Goal: Information Seeking & Learning: Find specific fact

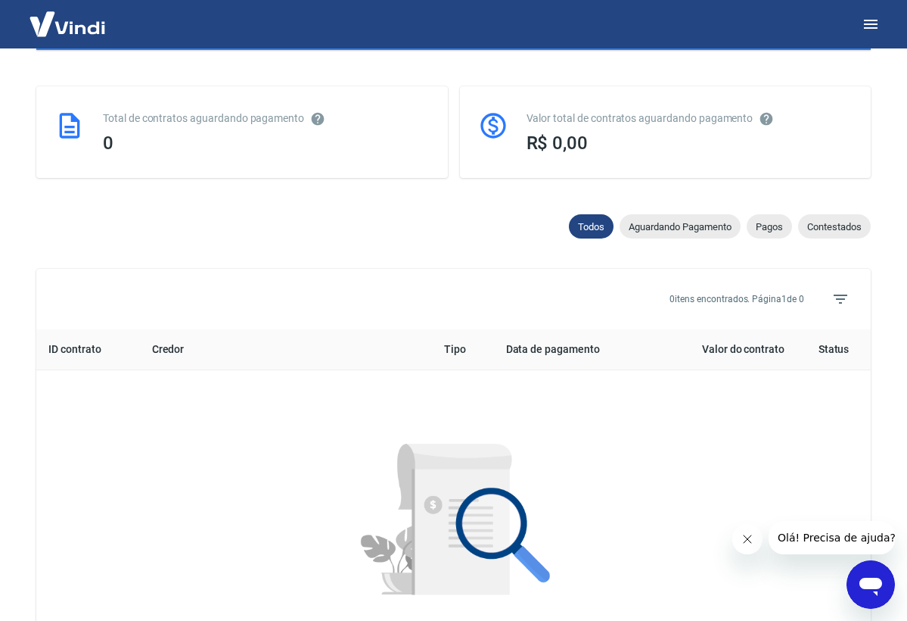
scroll to position [343, 0]
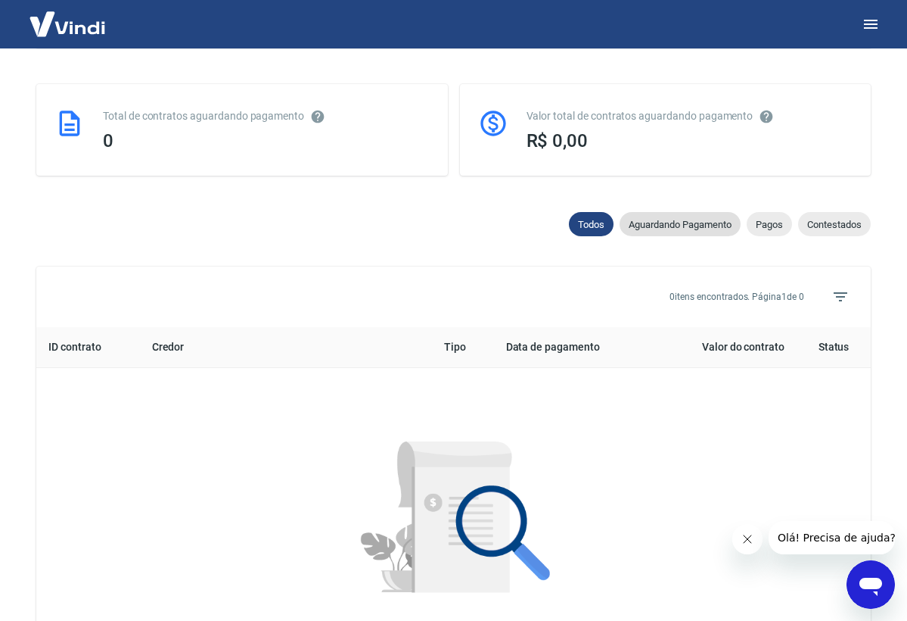
click at [706, 230] on div "Aguardando Pagamento" at bounding box center [680, 224] width 121 height 24
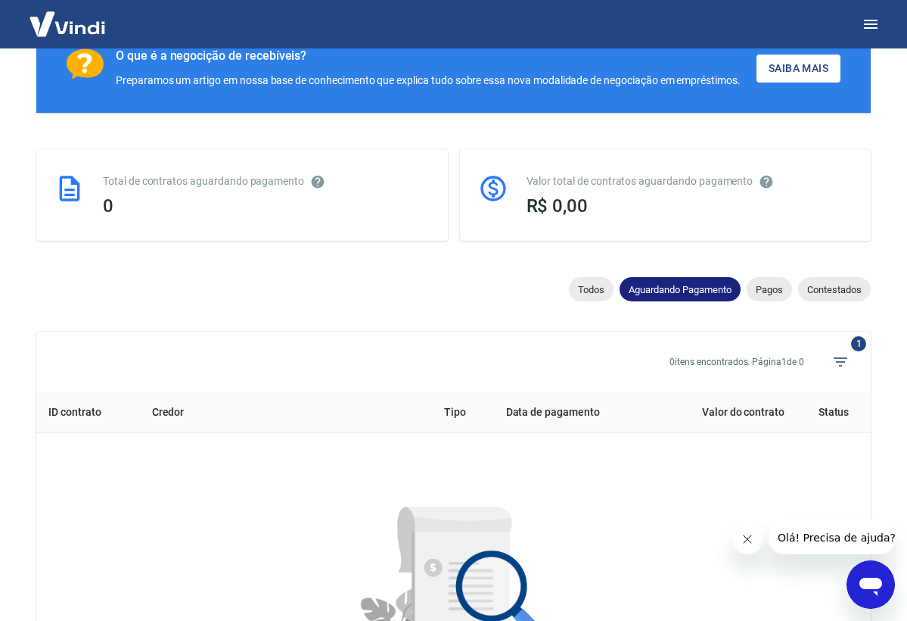
scroll to position [279, 0]
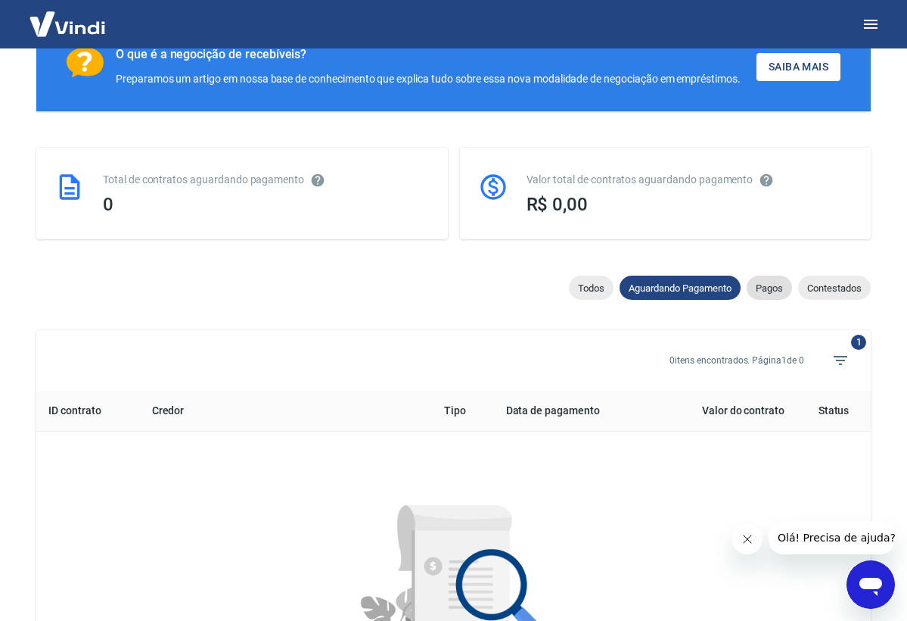
click at [774, 281] on div "Pagos" at bounding box center [769, 287] width 45 height 24
select select "paid"
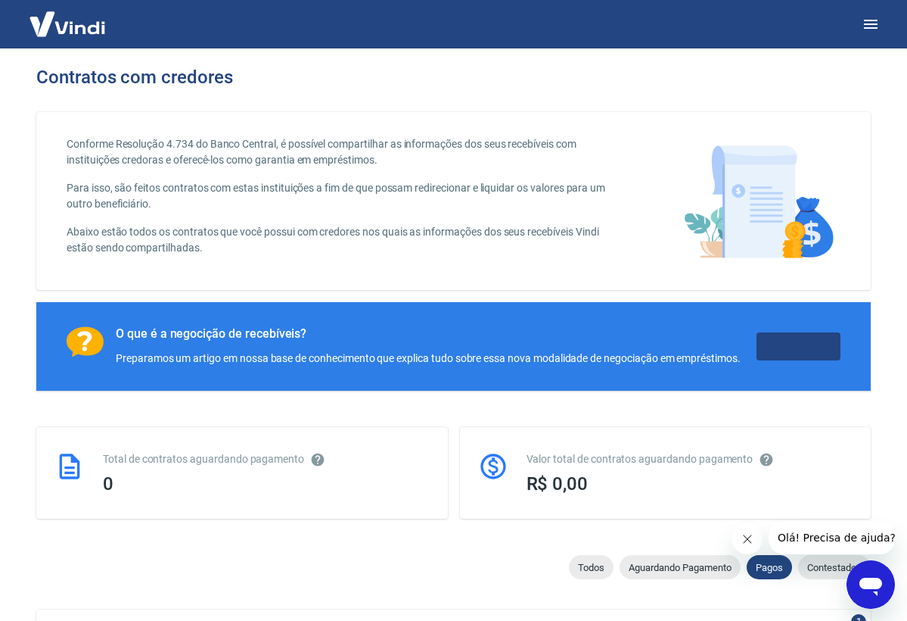
click at [800, 348] on link "Saiba Mais" at bounding box center [799, 346] width 84 height 28
click at [882, 26] on button "button" at bounding box center [871, 24] width 36 height 36
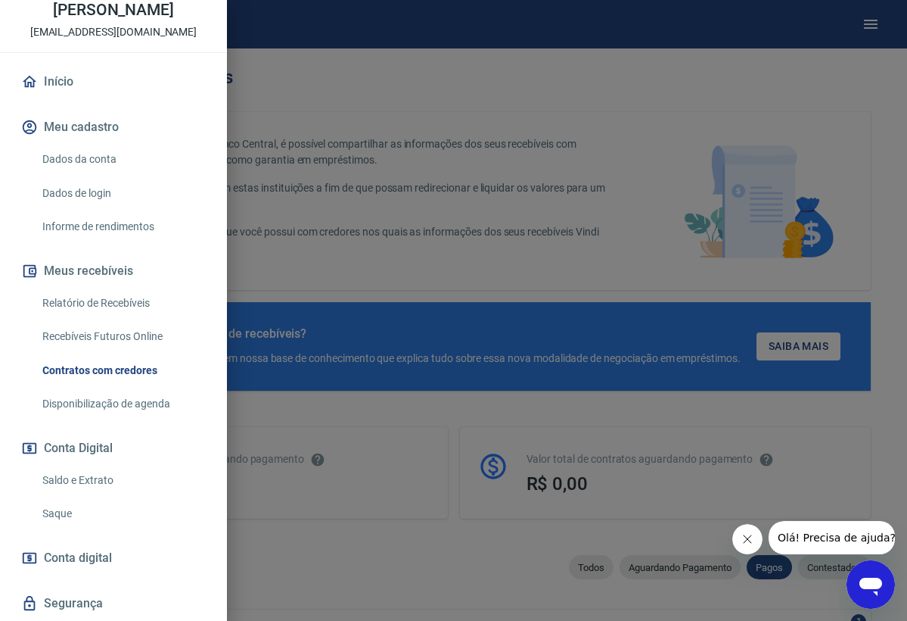
scroll to position [78, 0]
click at [110, 303] on link "Relatório de Recebíveis" at bounding box center [122, 301] width 173 height 31
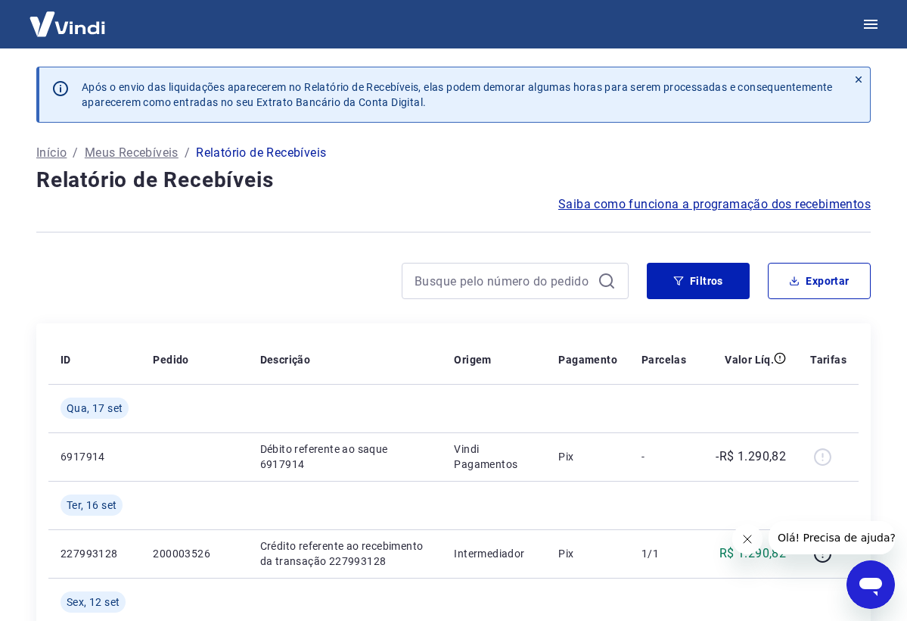
click at [56, 151] on p "Início" at bounding box center [51, 153] width 30 height 18
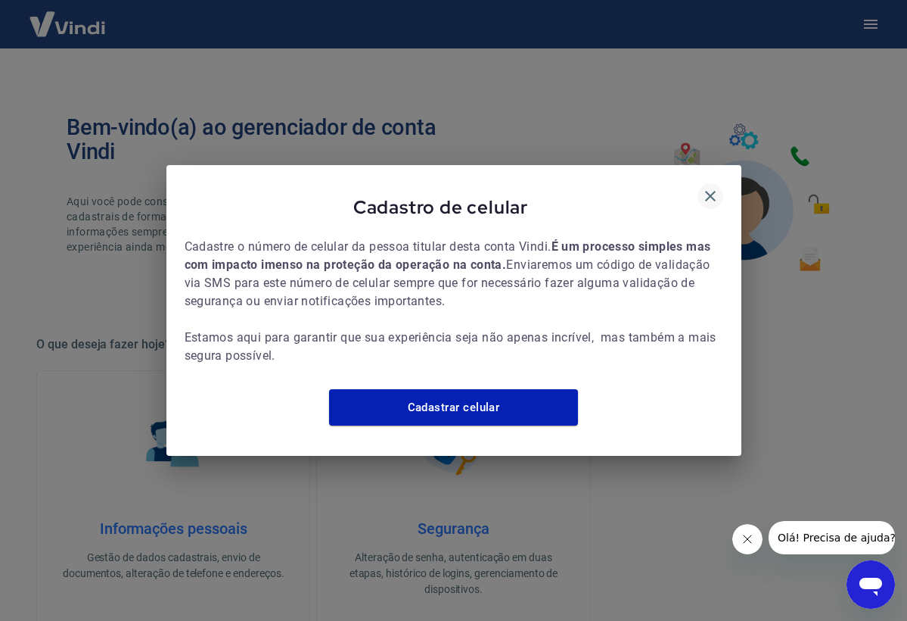
click at [717, 187] on icon "button" at bounding box center [711, 196] width 18 height 18
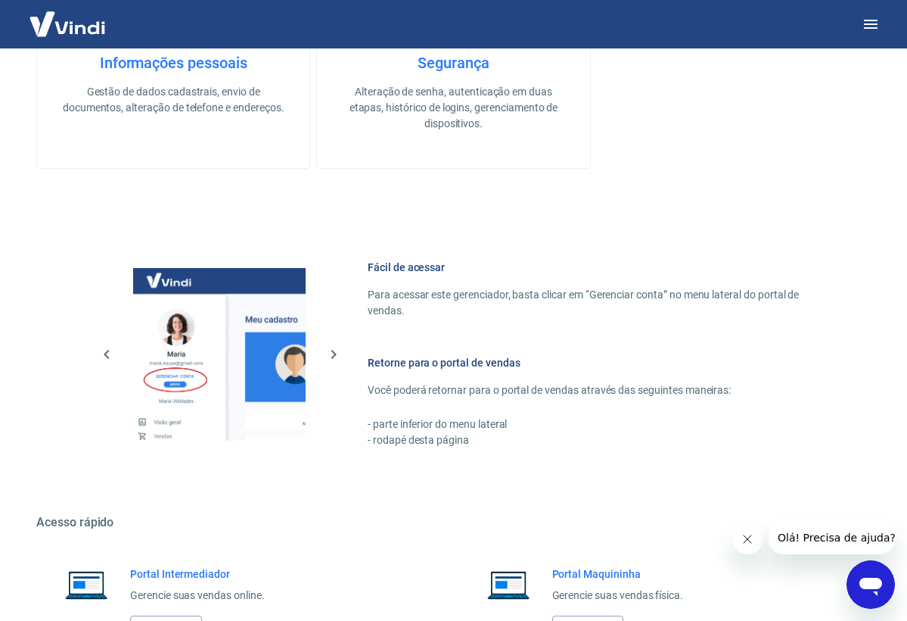
scroll to position [339, 0]
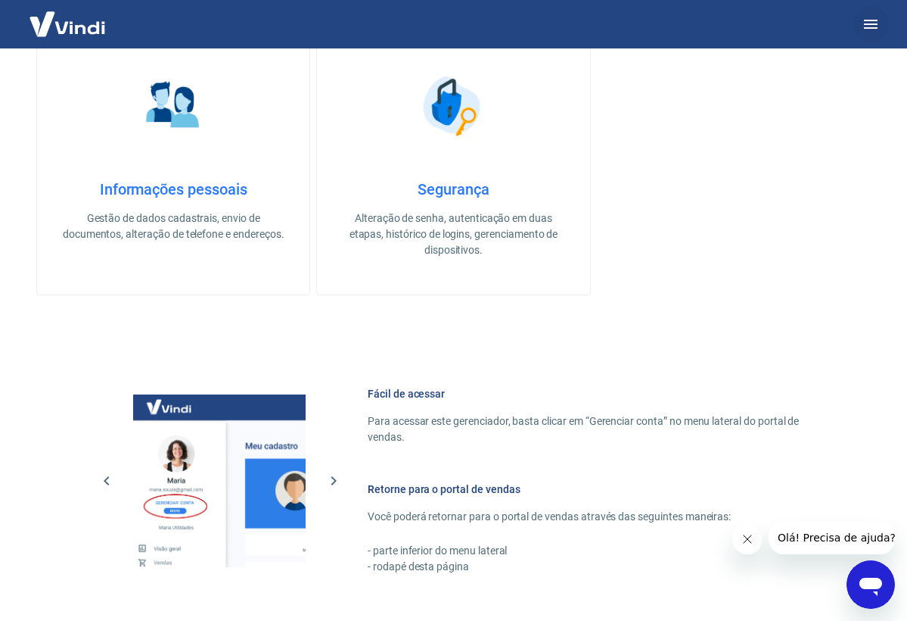
click at [870, 26] on icon "button" at bounding box center [871, 24] width 18 height 18
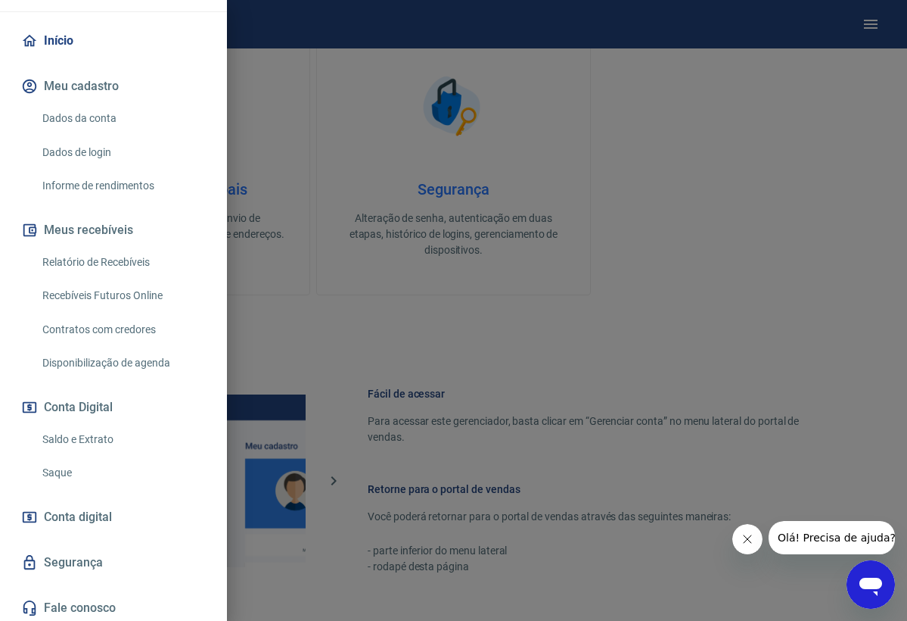
scroll to position [167, 0]
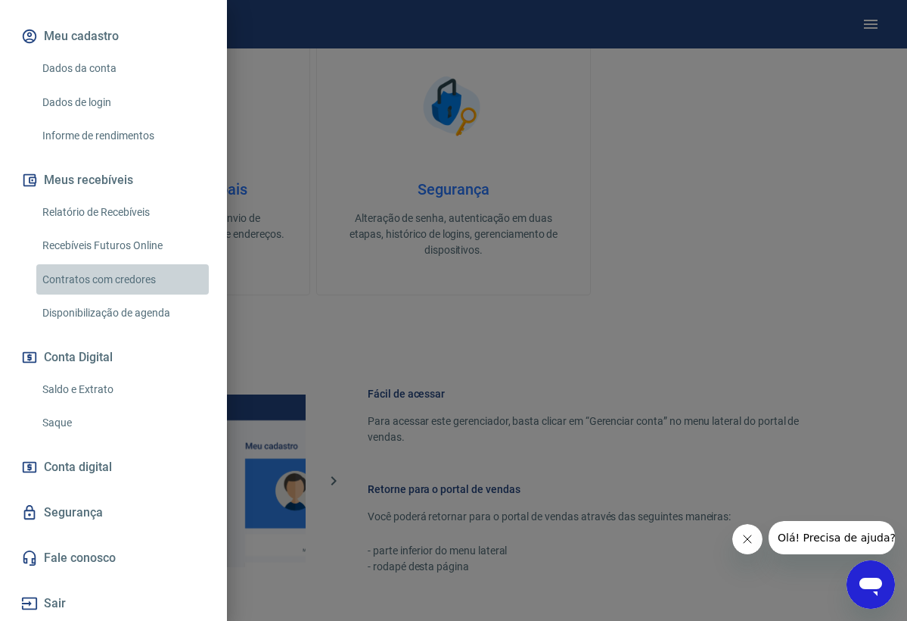
click at [113, 282] on link "Contratos com credores" at bounding box center [122, 279] width 173 height 31
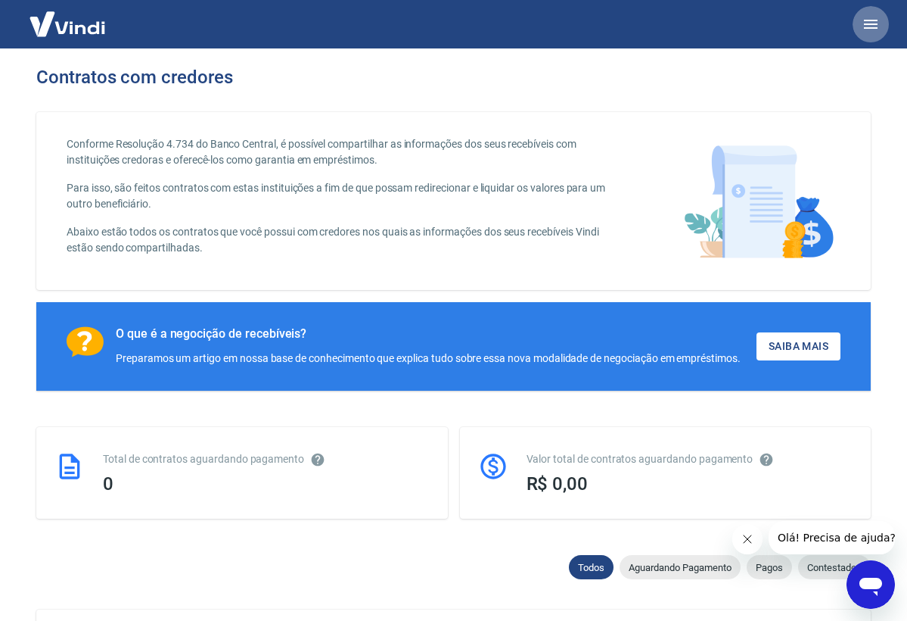
click at [863, 22] on icon "button" at bounding box center [871, 24] width 18 height 18
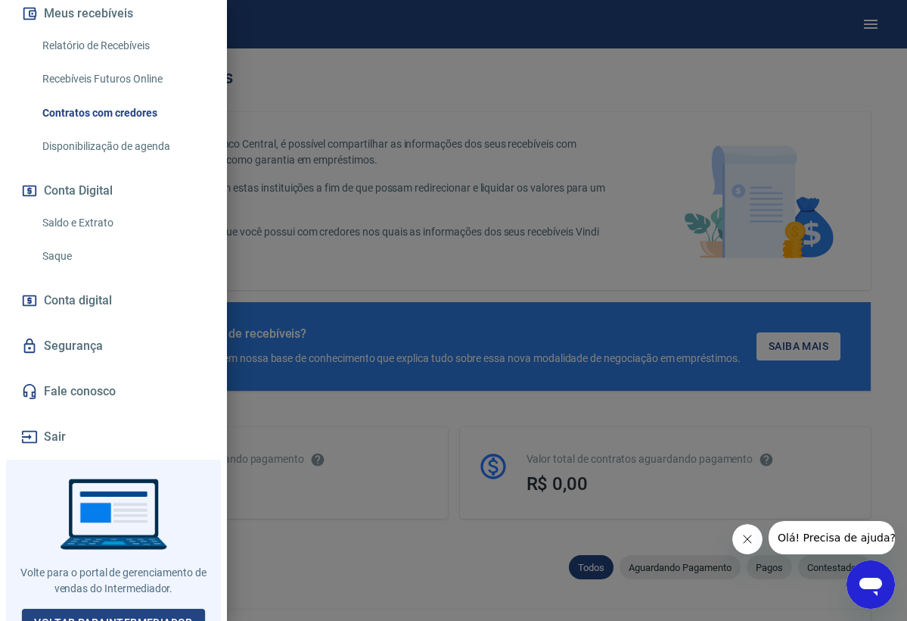
scroll to position [341, 0]
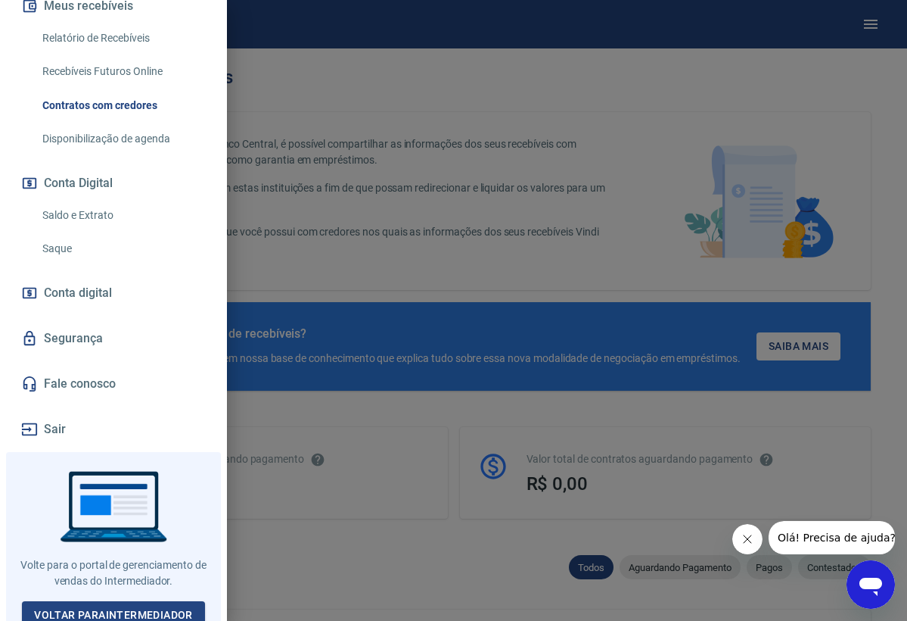
click at [99, 216] on link "Saldo e Extrato" at bounding box center [122, 215] width 173 height 31
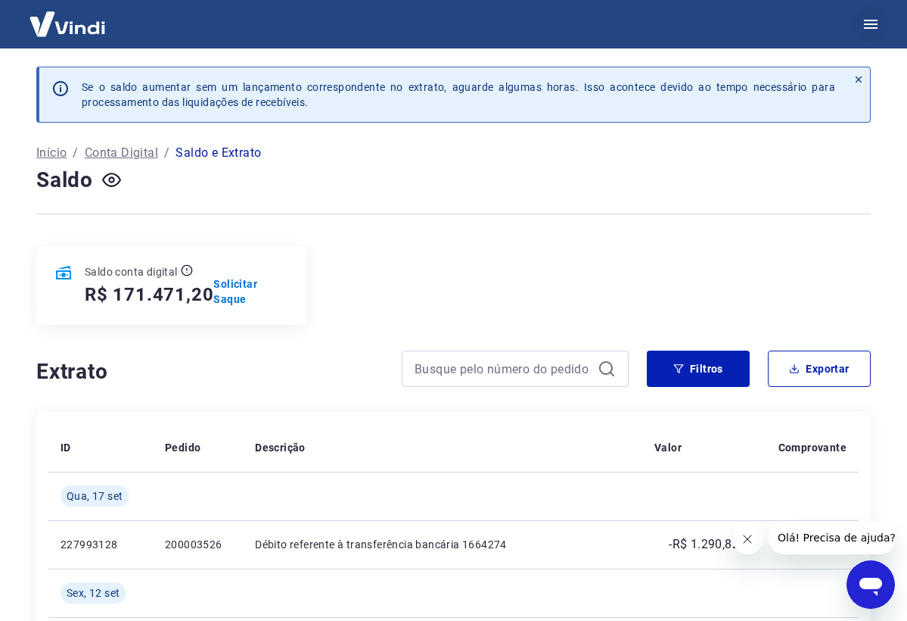
click at [868, 31] on icon "button" at bounding box center [871, 24] width 18 height 18
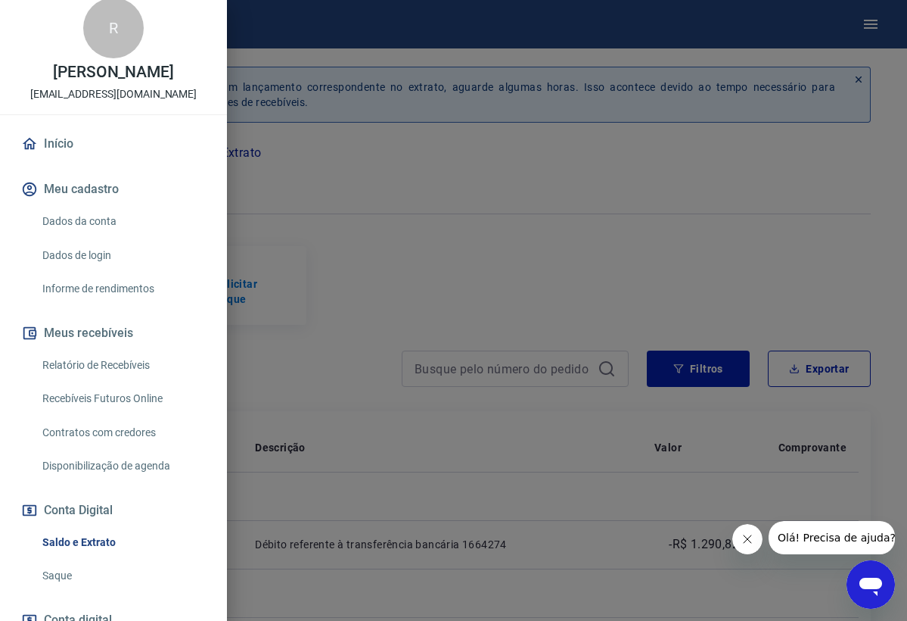
scroll to position [14, 0]
click at [77, 225] on link "Dados da conta" at bounding box center [122, 222] width 173 height 31
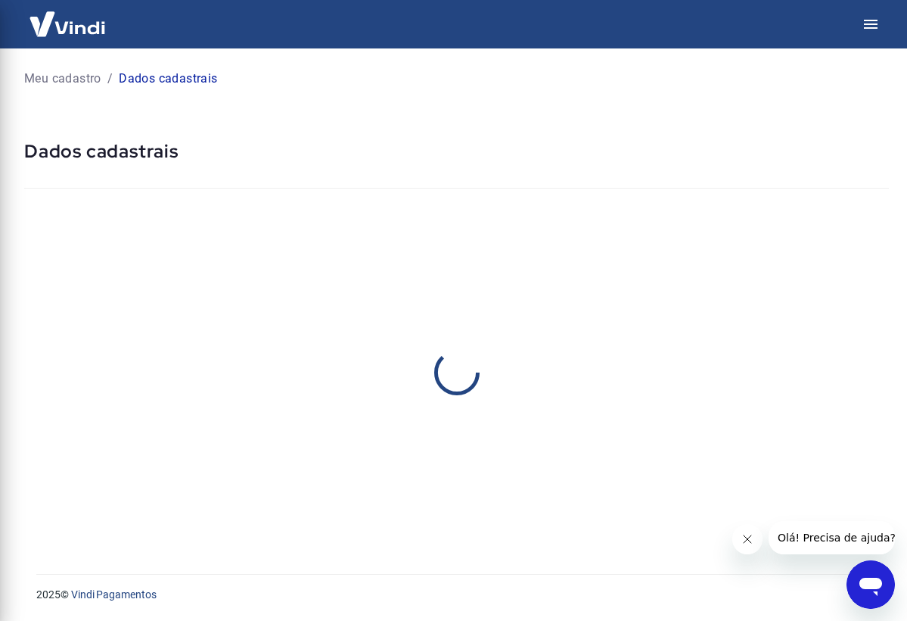
select select "SP"
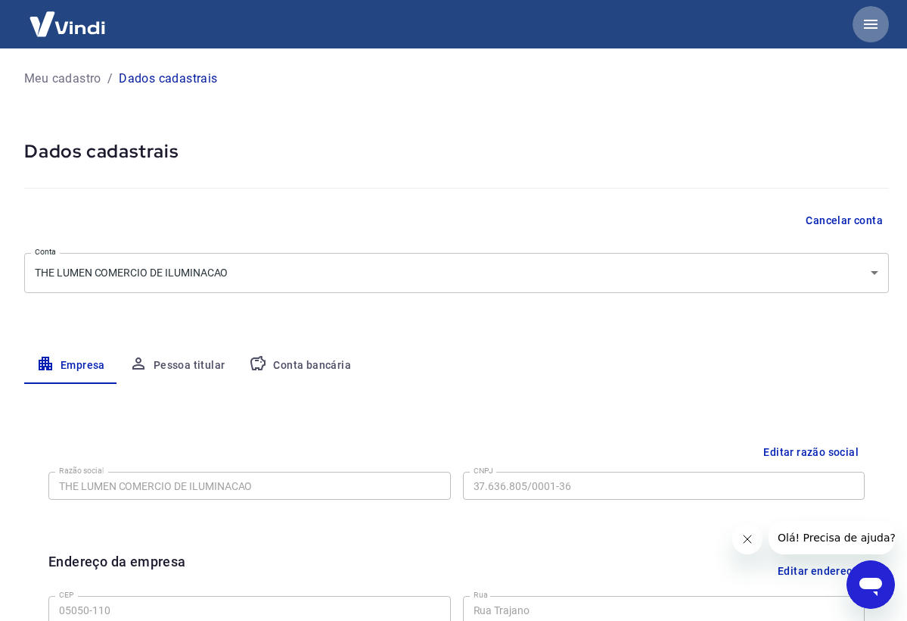
click at [870, 27] on icon "button" at bounding box center [871, 24] width 14 height 9
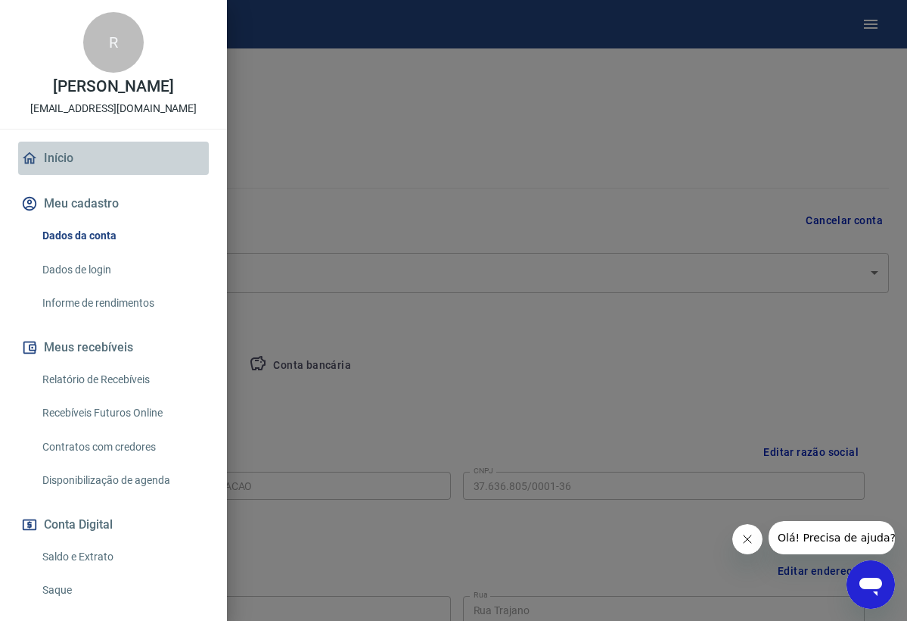
click at [65, 153] on link "Início" at bounding box center [113, 158] width 191 height 33
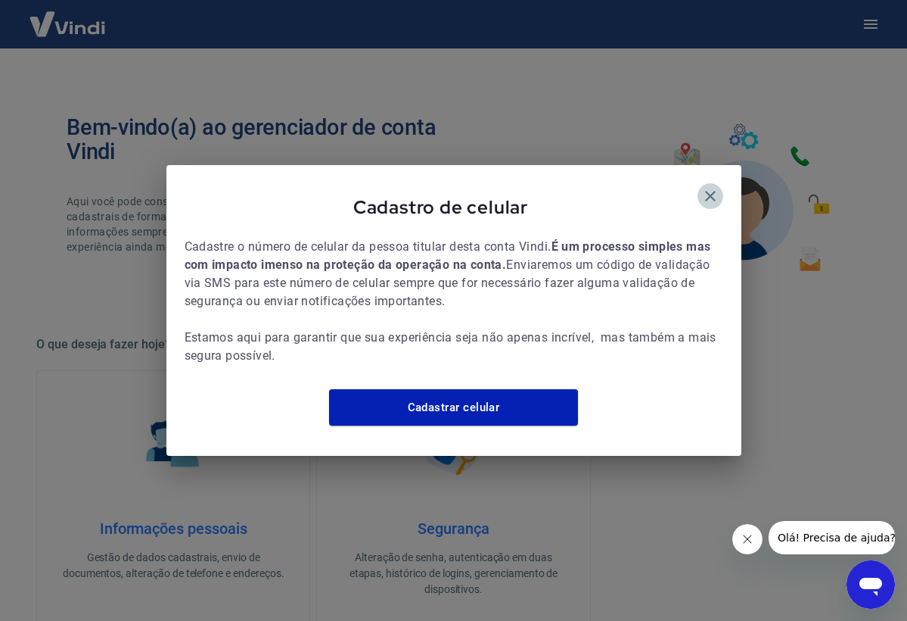
drag, startPoint x: 718, startPoint y: 185, endPoint x: 714, endPoint y: 209, distance: 24.5
click at [718, 187] on icon "button" at bounding box center [711, 196] width 18 height 18
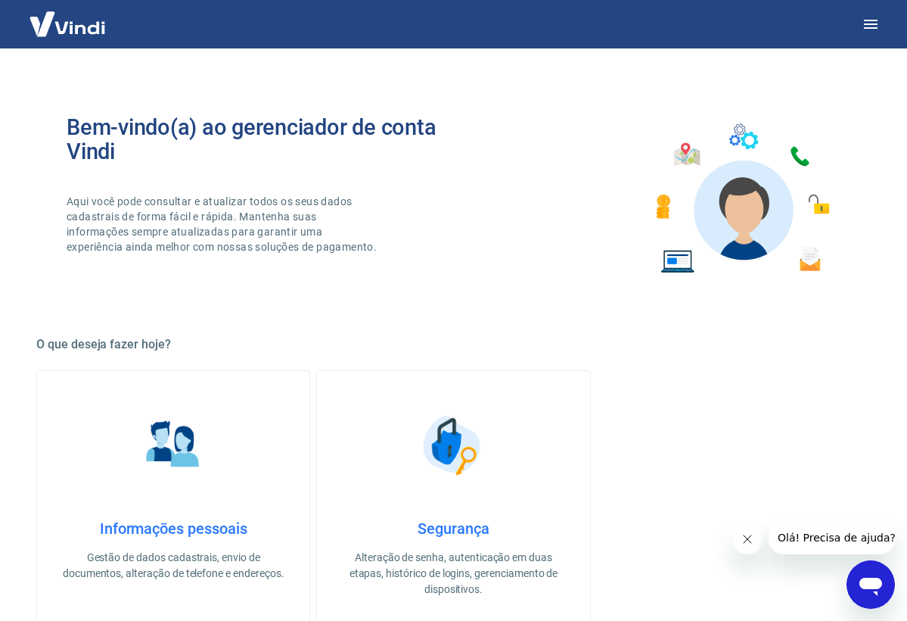
click at [814, 541] on span "Olá! Precisa de ajuda?" at bounding box center [837, 537] width 118 height 12
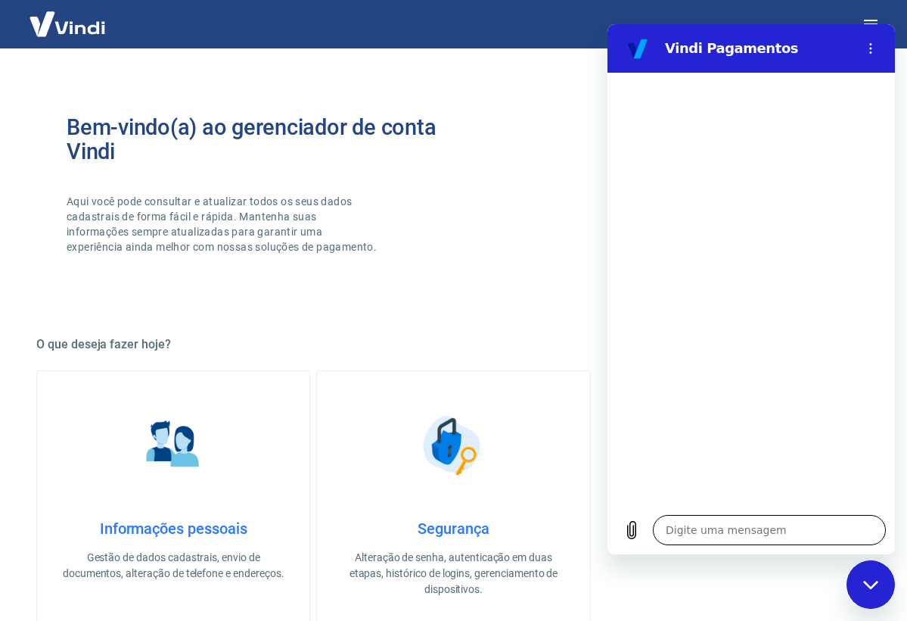
click at [708, 527] on textarea at bounding box center [769, 530] width 233 height 30
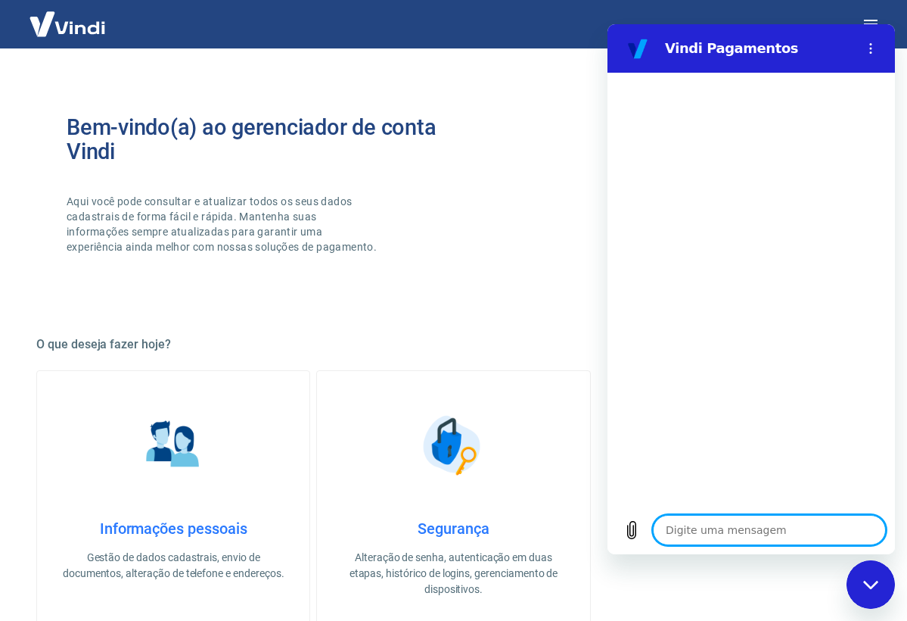
type textarea "c"
type textarea "x"
type textarea "co"
type textarea "x"
type textarea "com"
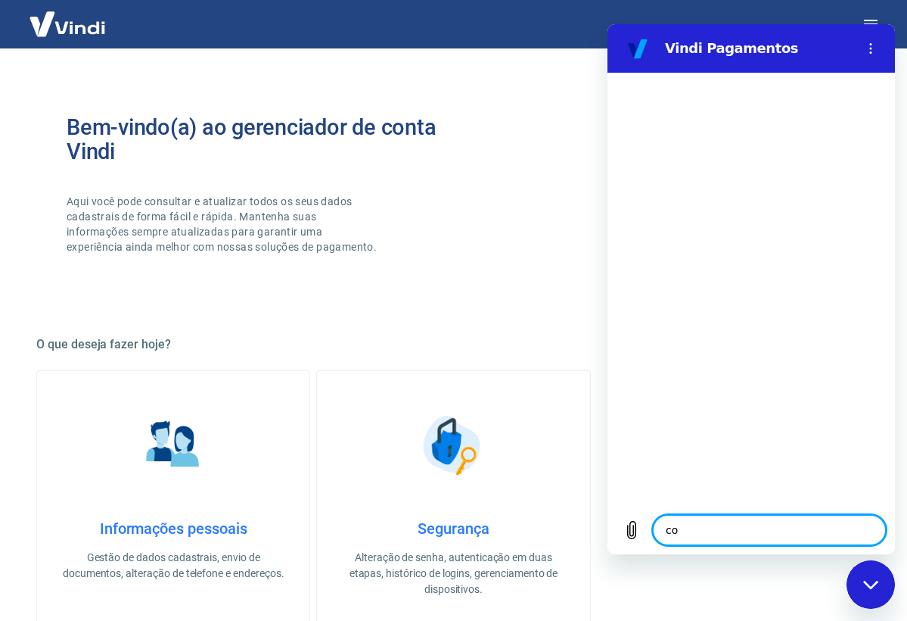
type textarea "x"
type textarea "como"
type textarea "x"
type textarea "como"
type textarea "x"
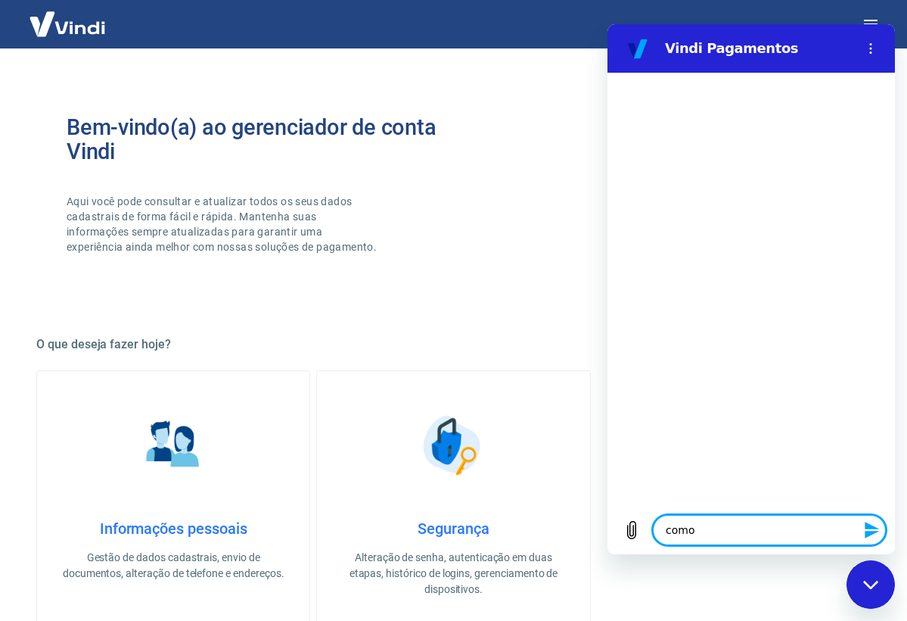
type textarea "como s"
type textarea "x"
type textarea "como sa"
type textarea "x"
type textarea "como sab"
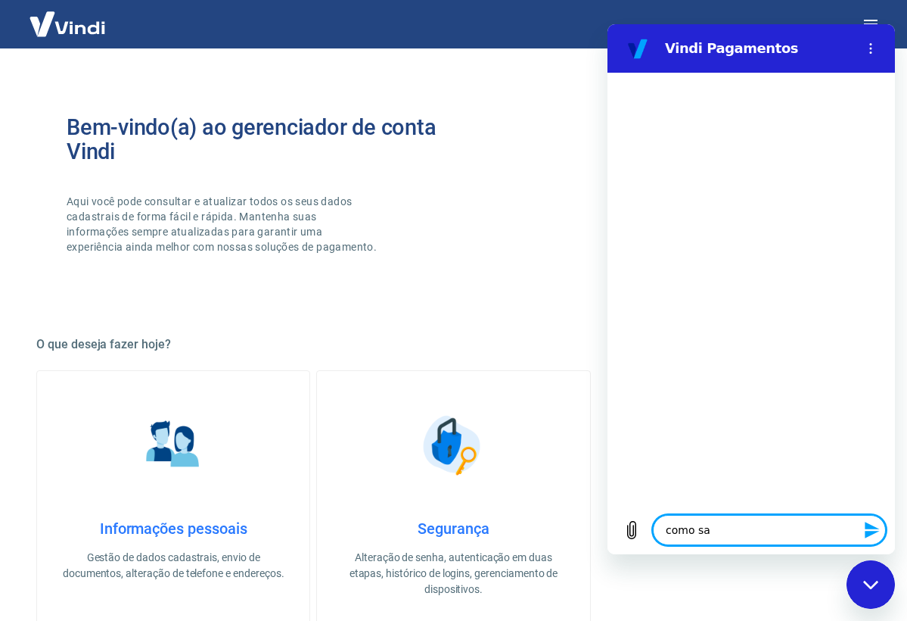
type textarea "x"
type textarea "como sabe"
type textarea "x"
type textarea "como saber"
type textarea "x"
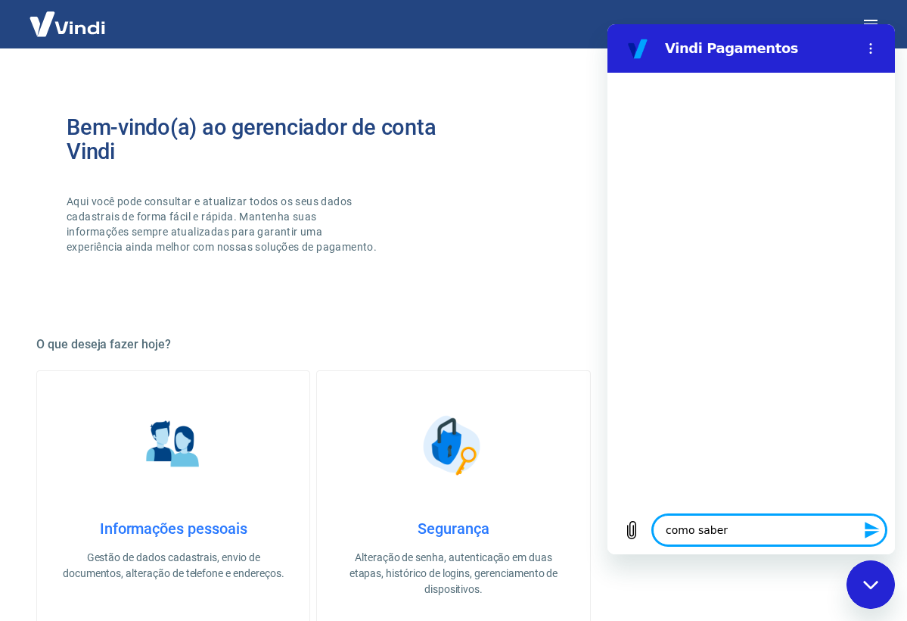
type textarea "como saber"
type textarea "x"
type textarea "como saber a"
type textarea "x"
type textarea "como saber as"
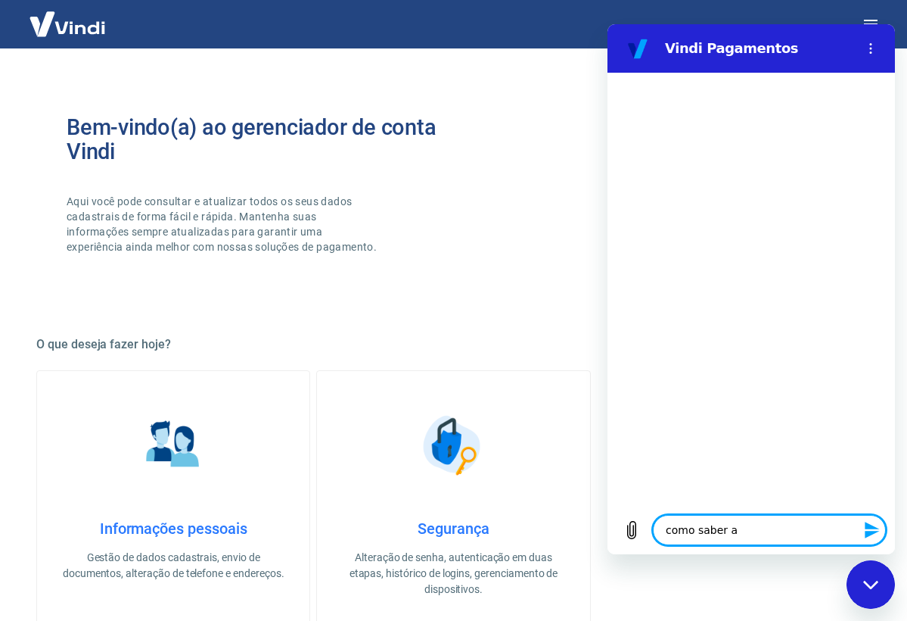
type textarea "x"
type textarea "como saber as"
type textarea "x"
type textarea "como saber as t"
type textarea "x"
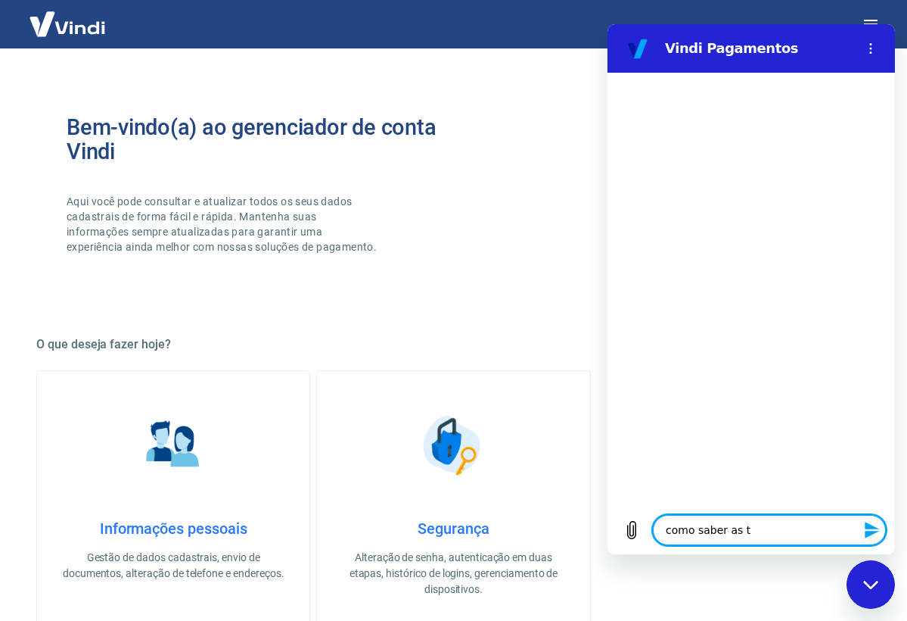
type textarea "como saber as ta"
type textarea "x"
type textarea "como saber as tax"
type textarea "x"
type textarea "como saber as taxa"
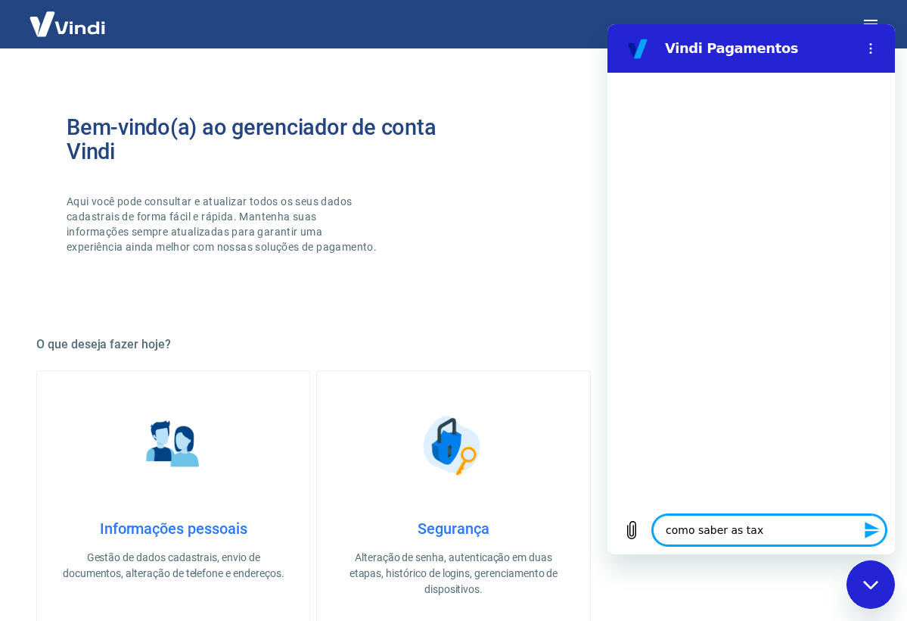
type textarea "x"
type textarea "como saber as taxas"
type textarea "x"
type textarea "como saber as taxas"
type textarea "x"
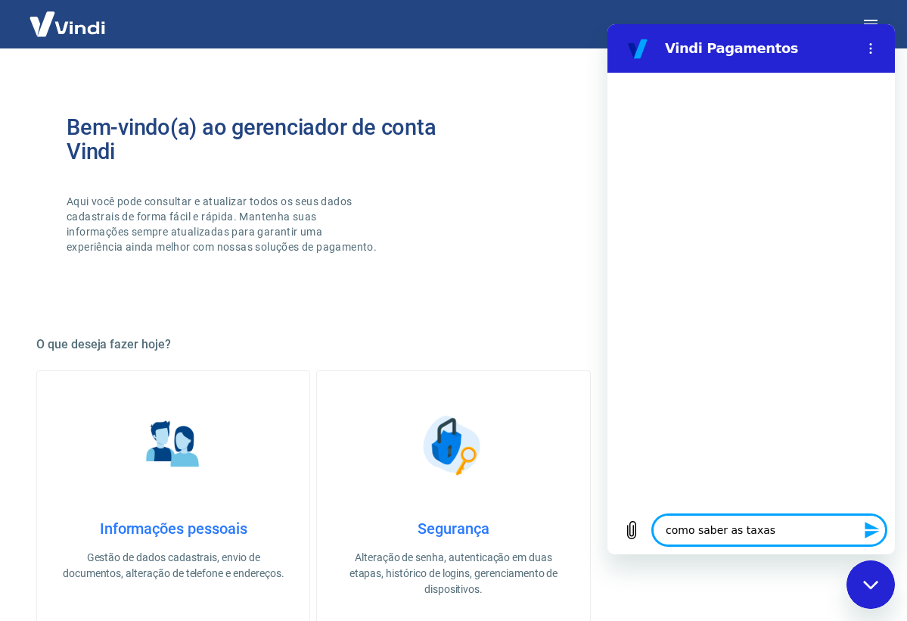
type textarea "como saber as taxas e"
type textarea "x"
type textarea "como saber as taxas e"
type textarea "x"
type textarea "como saber as taxas e f"
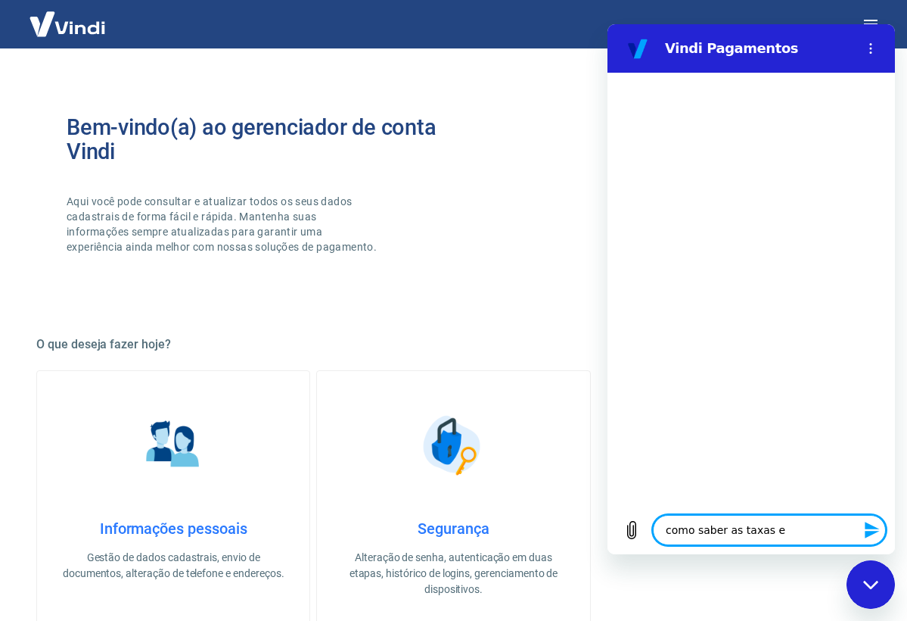
type textarea "x"
type textarea "como saber as taxas e fo"
type textarea "x"
type textarea "como saber as taxas e for"
type textarea "x"
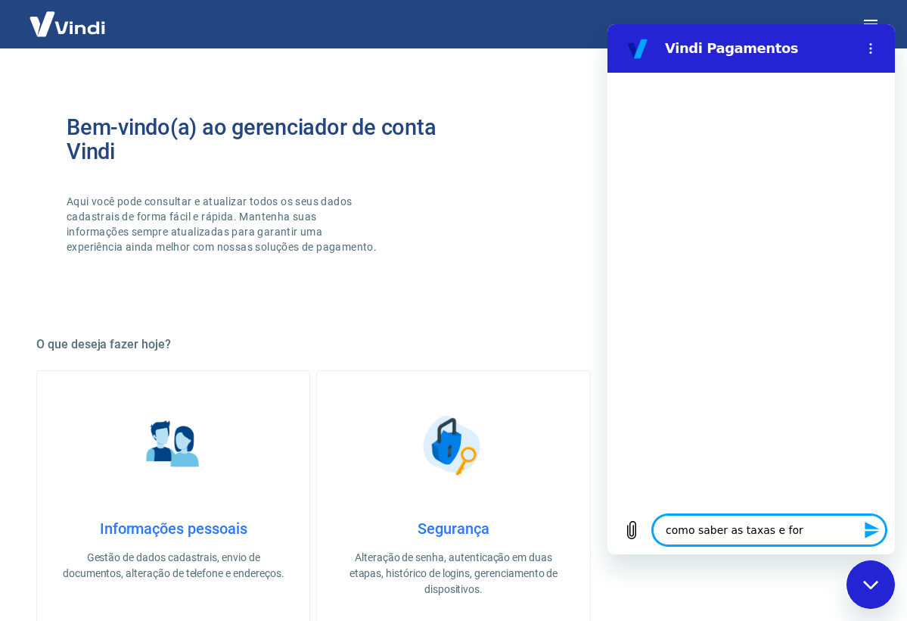
type textarea "como saber as taxas e form"
type textarea "x"
type textarea "como saber as taxas e forme"
type textarea "x"
type textarea "como saber as taxas e form"
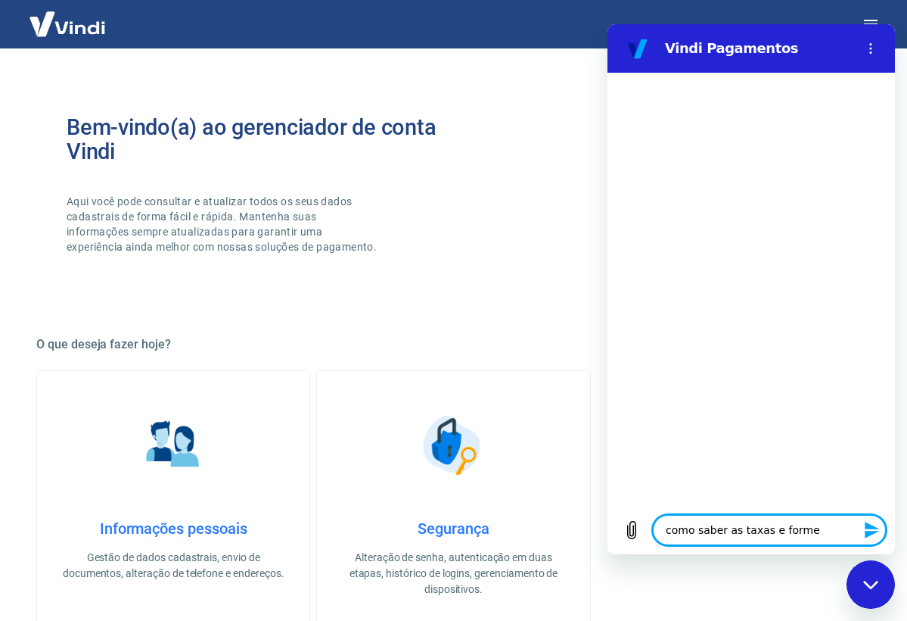
type textarea "x"
type textarea "como saber as taxas e for"
type textarea "x"
type textarea "como saber as taxas e fora"
type textarea "x"
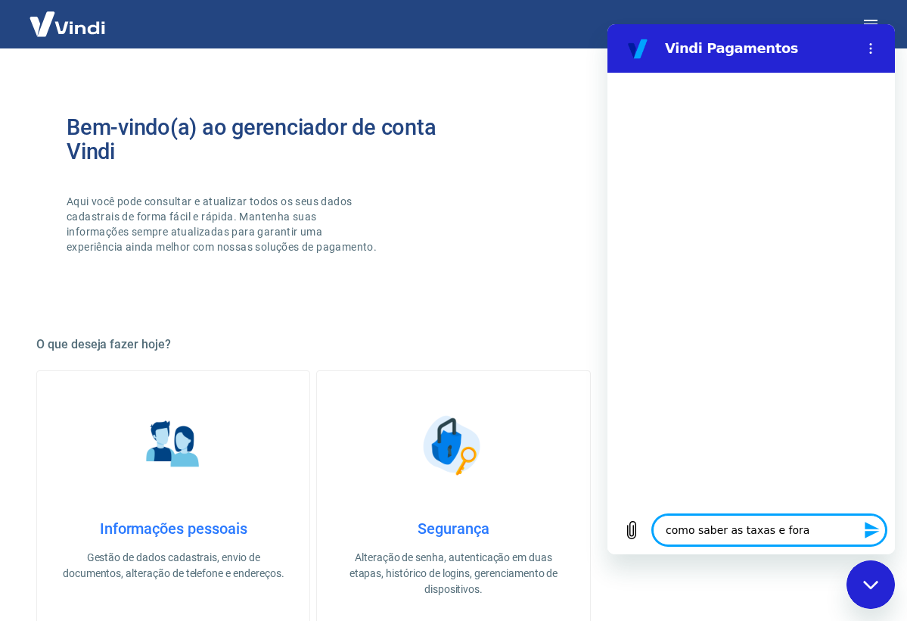
type textarea "como saber as taxas e for"
type textarea "x"
type textarea "como saber as taxas e form"
type textarea "x"
type textarea "como saber as taxas e forma"
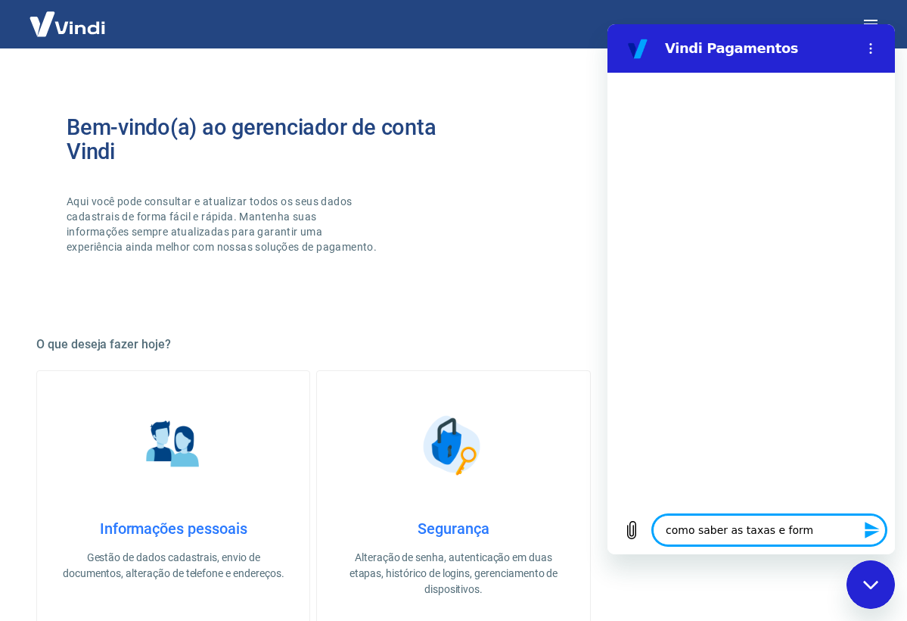
type textarea "x"
type textarea "como saber as taxas e forma"
type textarea "x"
type textarea "como saber as taxas e forma d"
type textarea "x"
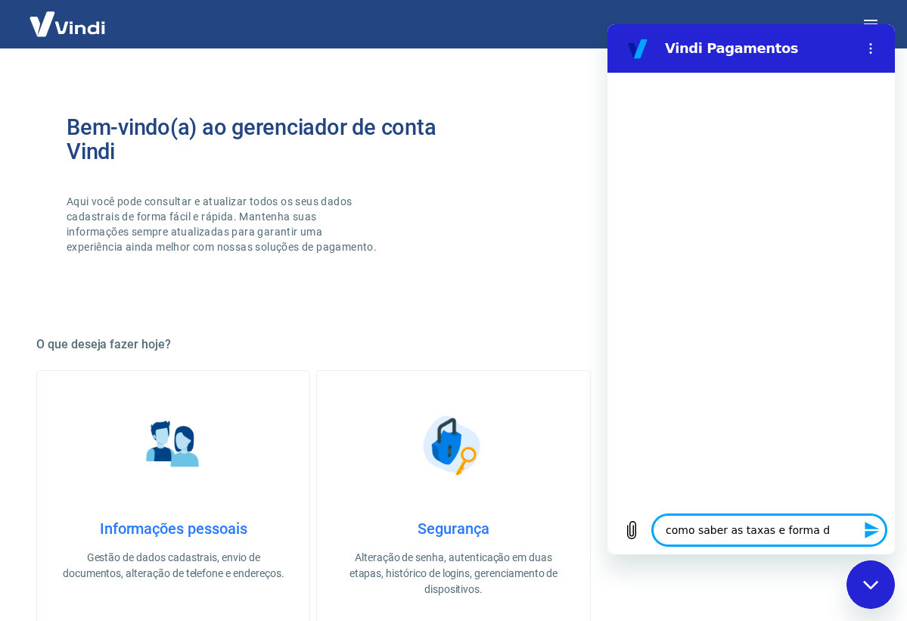
type textarea "como saber as taxas e forma de"
type textarea "x"
type textarea "como saber as taxas e forma de"
type textarea "x"
type textarea "como saber as taxas e forma de r"
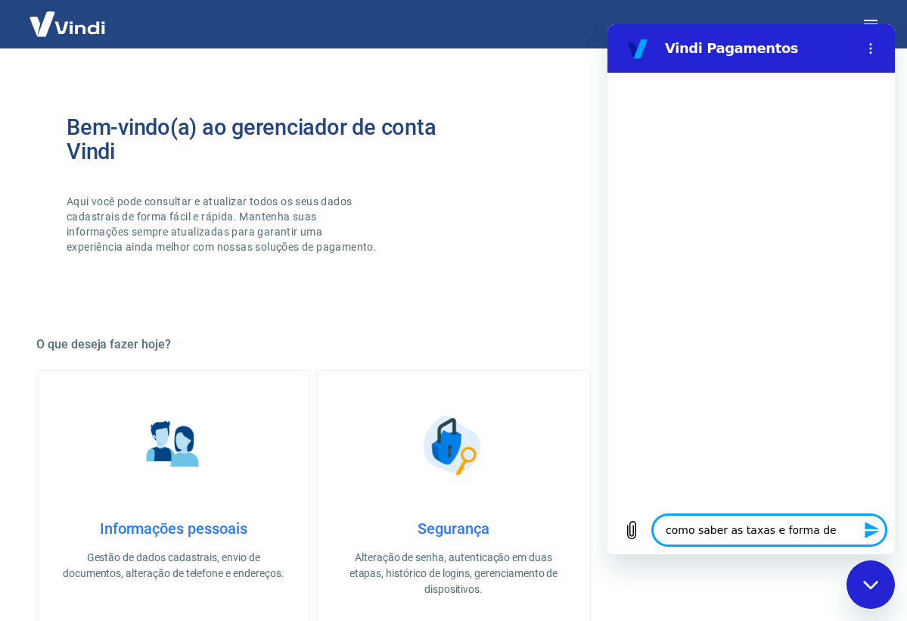
type textarea "x"
type textarea "como saber as taxas e forma de re"
type textarea "x"
type textarea "como saber as taxas e forma de rec"
type textarea "x"
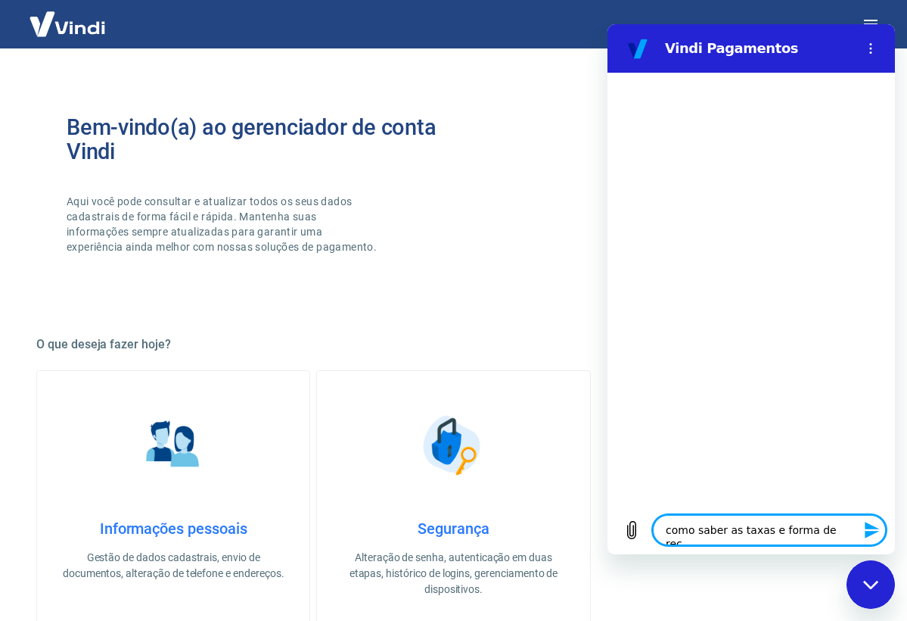
type textarea "como saber as taxas e forma de rece"
type textarea "x"
type textarea "como saber as taxas e forma de receb"
type textarea "x"
type textarea "como saber as taxas e forma de recebi"
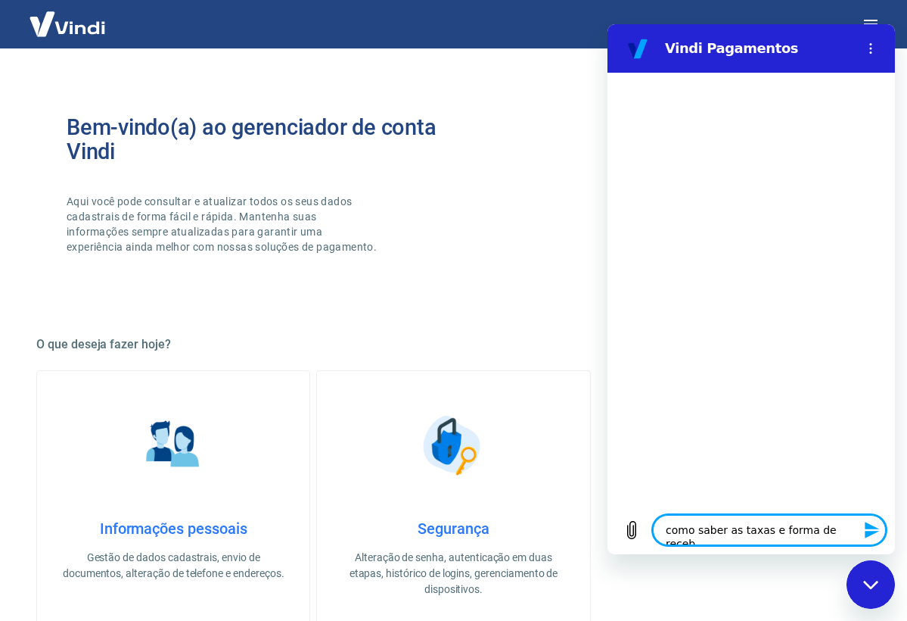
type textarea "x"
type textarea "como saber as taxas e forma de recebim"
type textarea "x"
type textarea "como saber as taxas e forma de recebime"
type textarea "x"
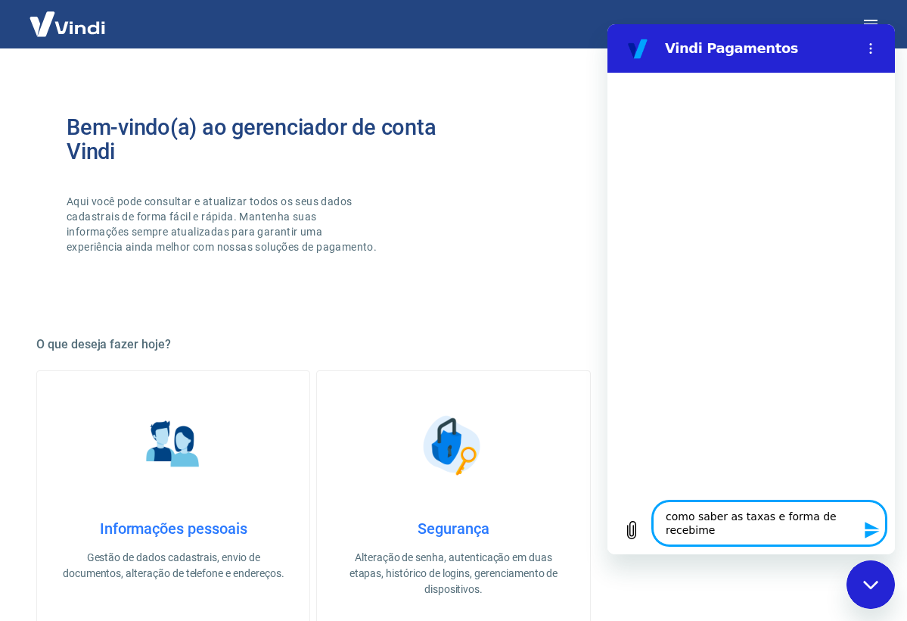
type textarea "como saber as taxas e forma de recebimen"
type textarea "x"
type textarea "como saber as taxas e forma de recebiment"
type textarea "x"
type textarea "como saber as taxas e forma de recebimento"
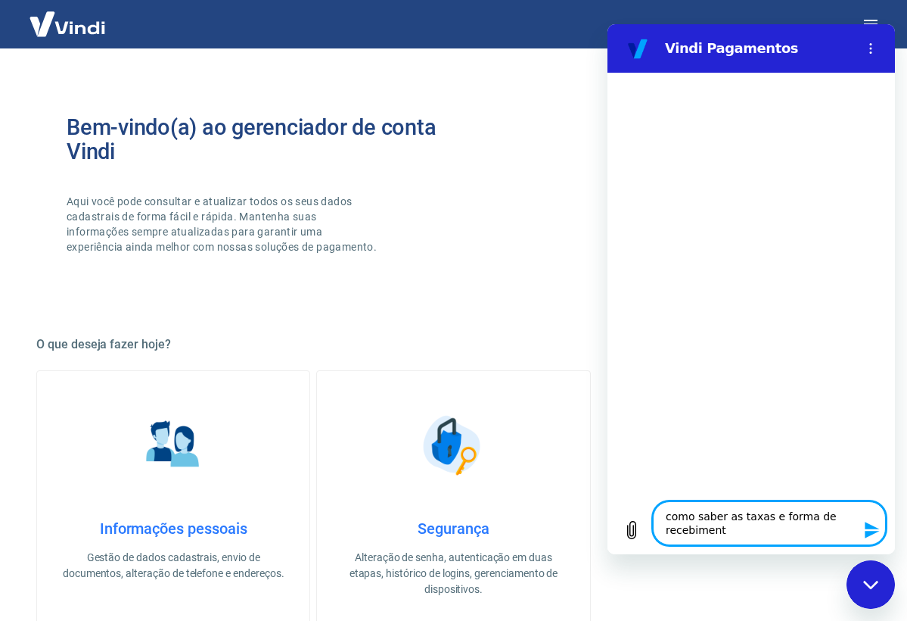
type textarea "x"
type textarea "como saber as taxas e forma de recebimento"
type textarea "x"
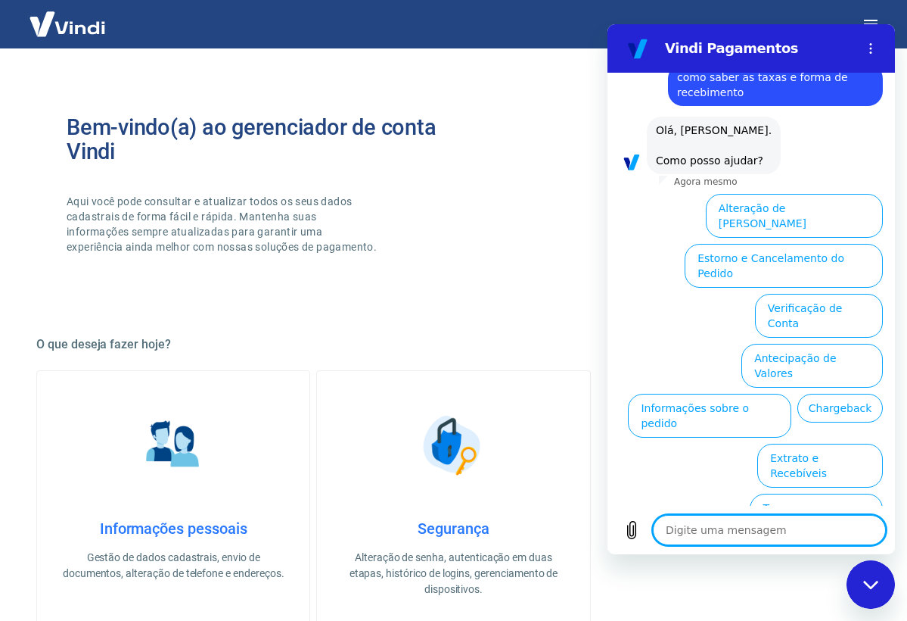
scroll to position [39, 0]
click at [831, 494] on button "Taxas e Parcelamento" at bounding box center [816, 516] width 133 height 44
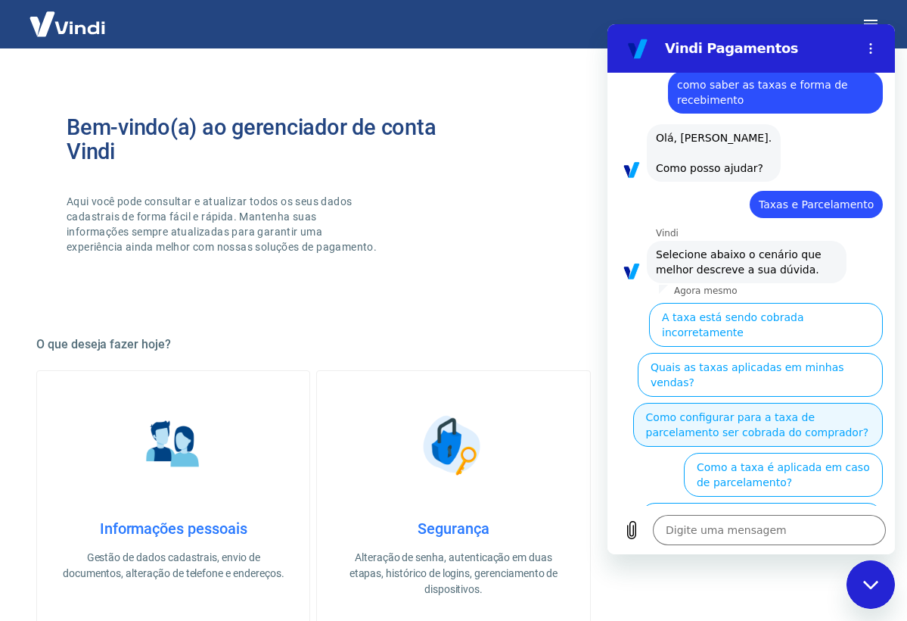
scroll to position [31, 0]
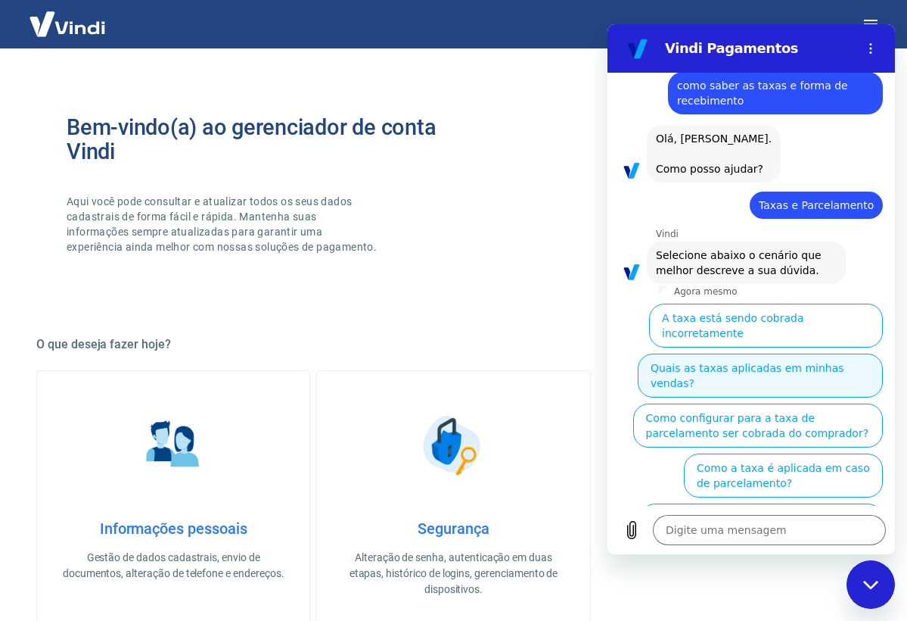
click at [733, 353] on button "Quais as taxas aplicadas em minhas vendas?" at bounding box center [760, 375] width 245 height 44
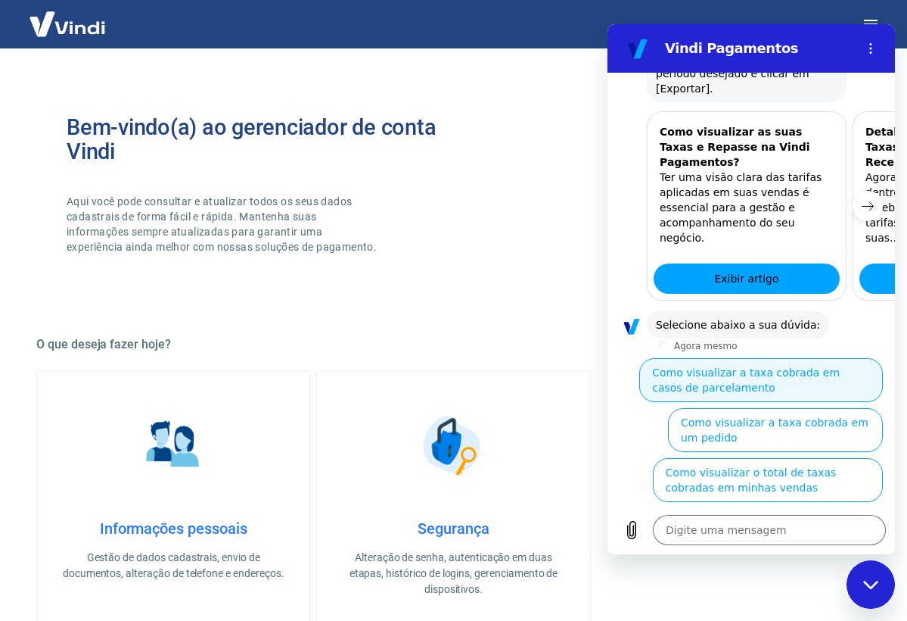
scroll to position [829, 0]
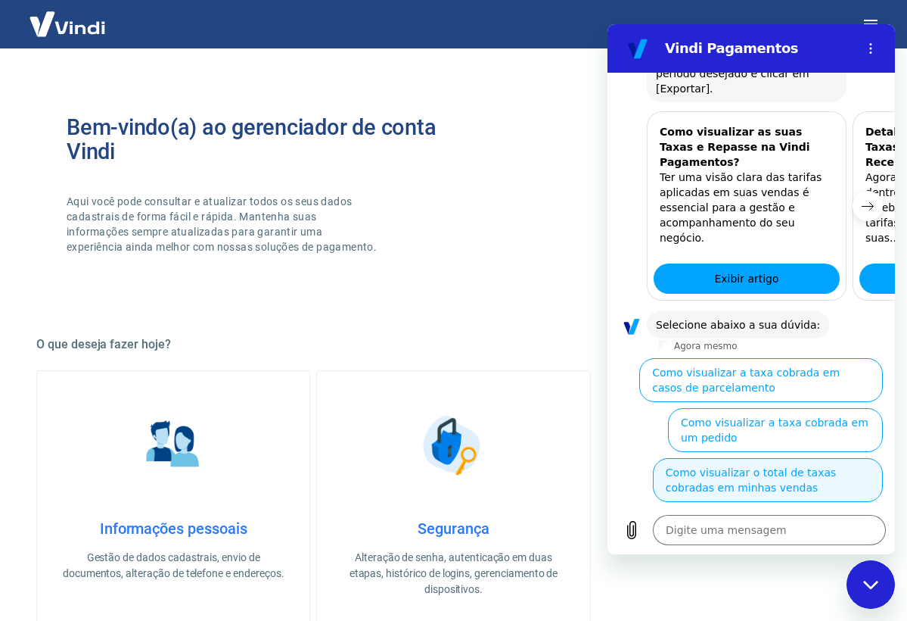
click at [719, 475] on button "Como visualizar o total de taxas cobradas em minhas vendas" at bounding box center [768, 480] width 230 height 44
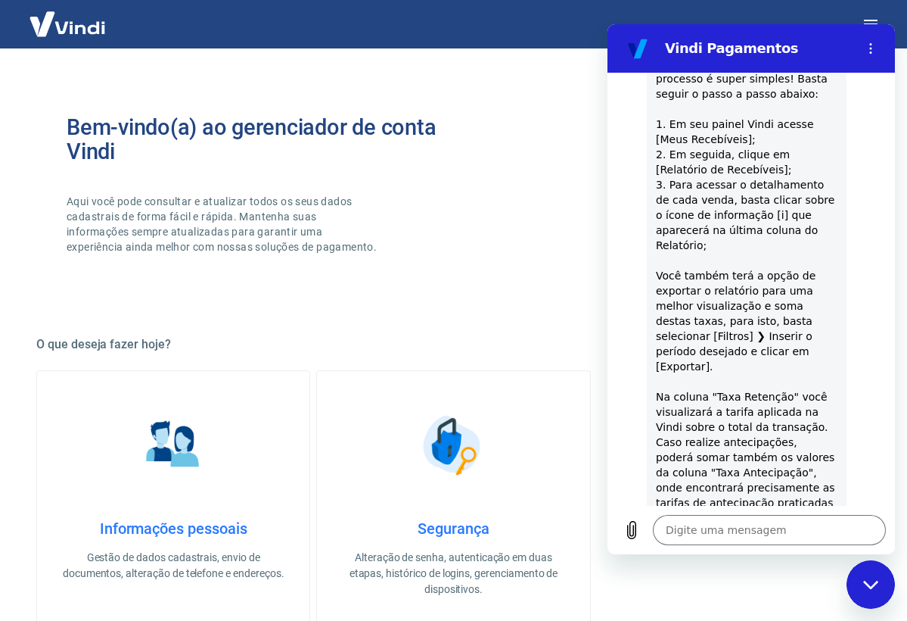
scroll to position [1209, 0]
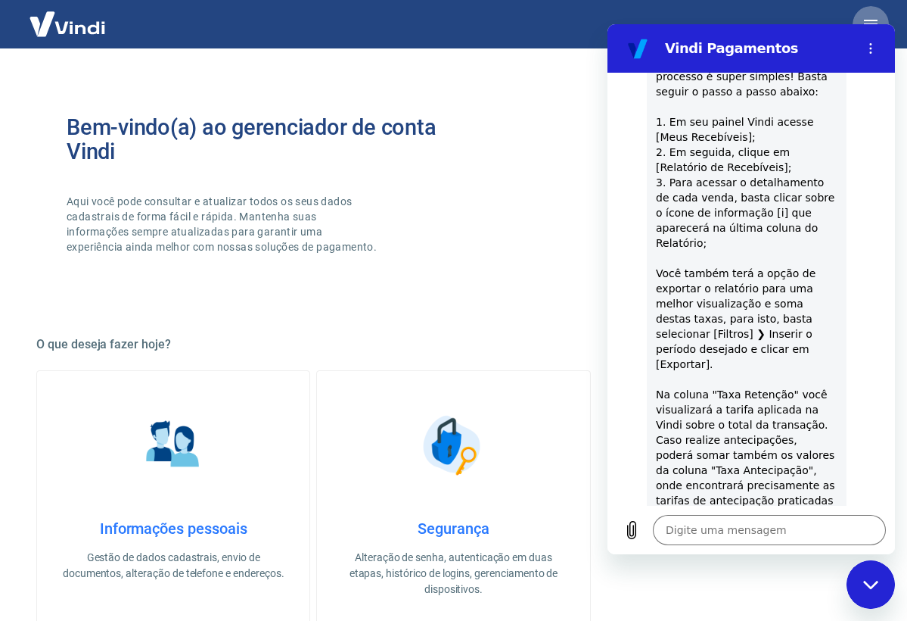
click at [872, 16] on icon "button" at bounding box center [871, 24] width 18 height 18
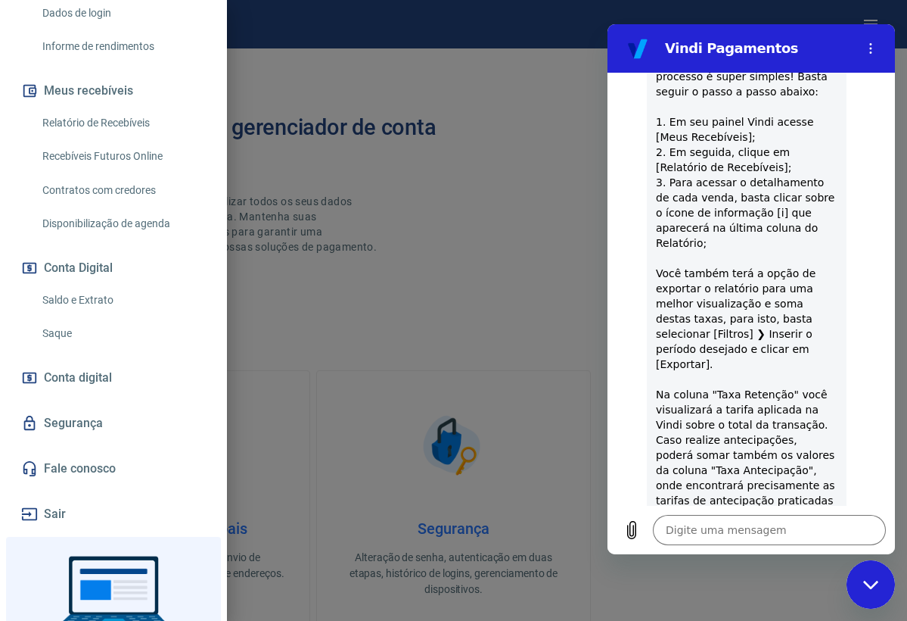
scroll to position [265, 0]
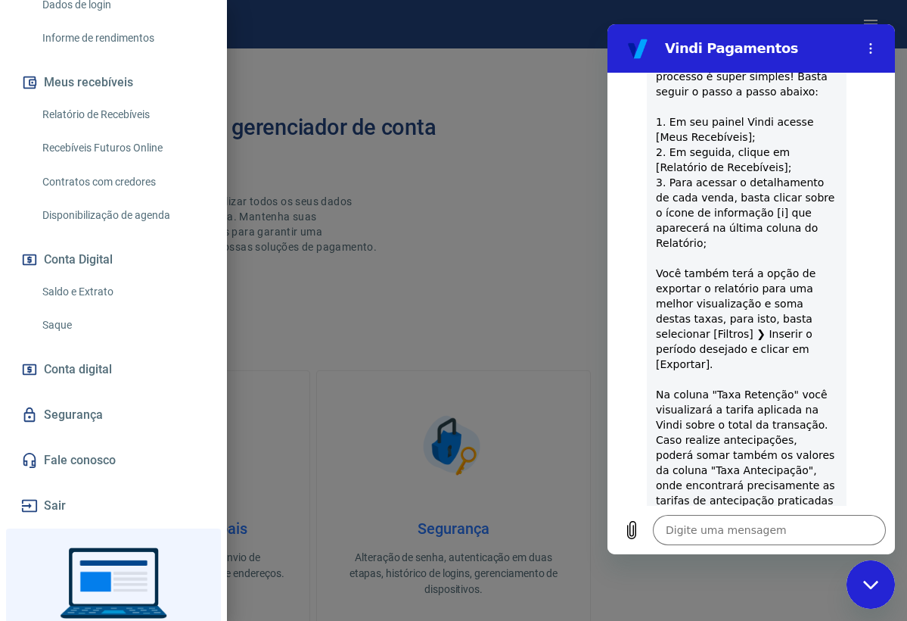
click at [114, 111] on link "Relatório de Recebíveis" at bounding box center [122, 114] width 173 height 31
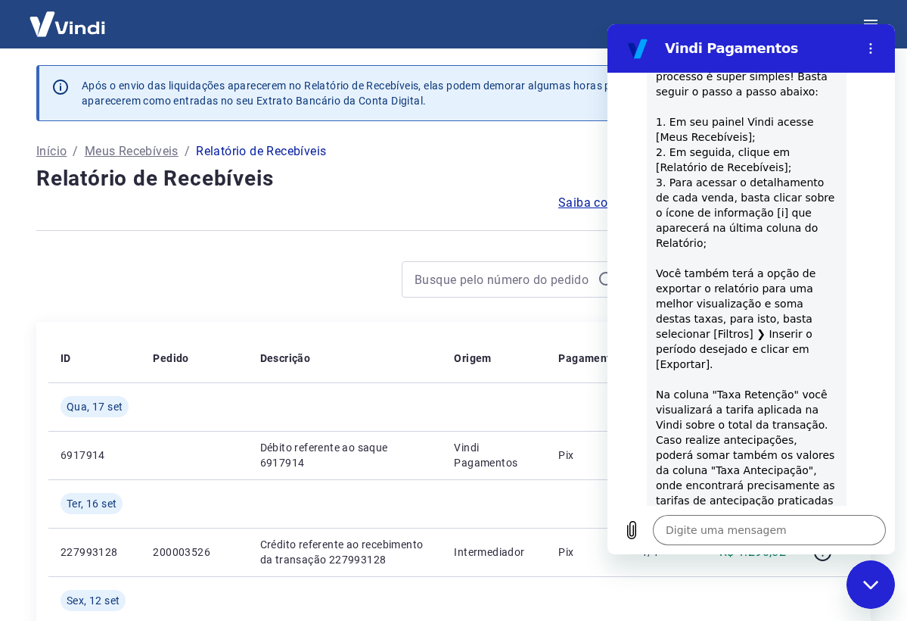
scroll to position [5, 0]
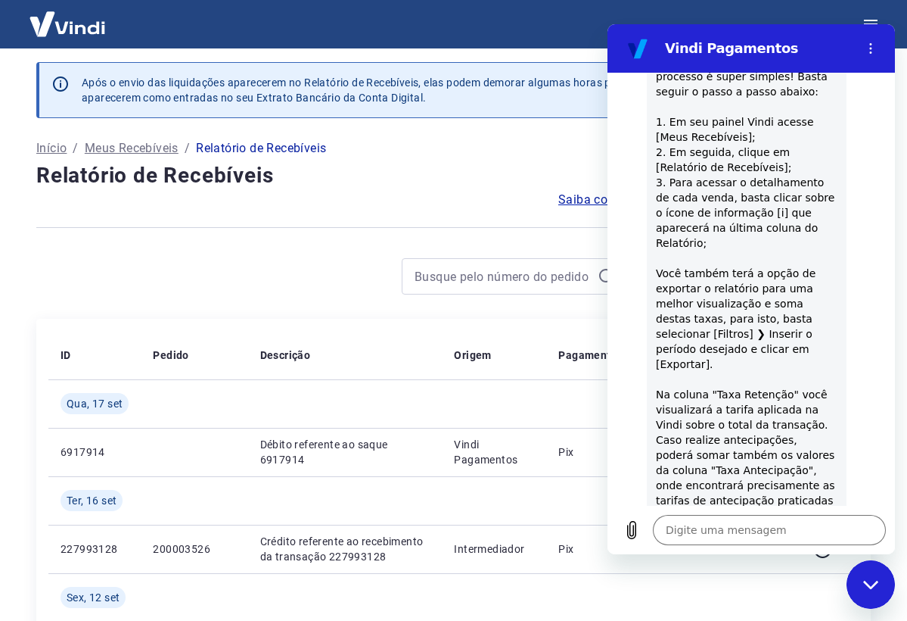
click at [870, 588] on icon "Fechar janela de mensagens" at bounding box center [870, 584] width 15 height 8
type textarea "x"
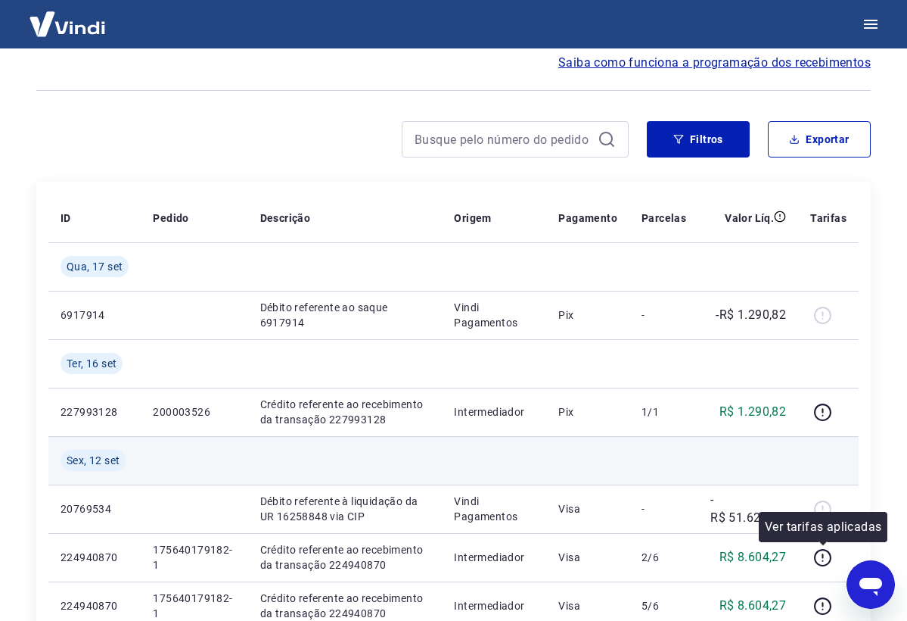
scroll to position [147, 0]
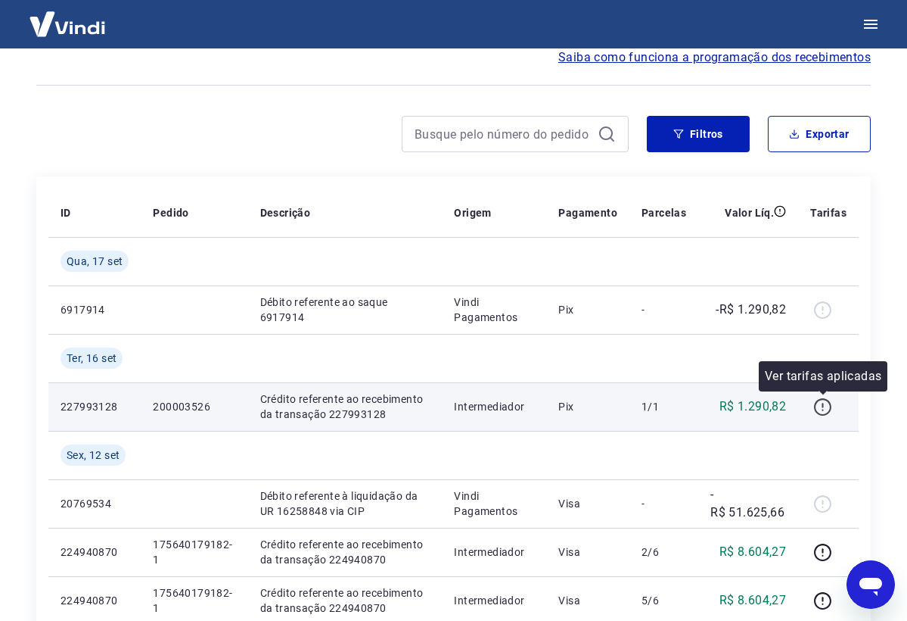
click at [826, 402] on icon "button" at bounding box center [823, 406] width 19 height 19
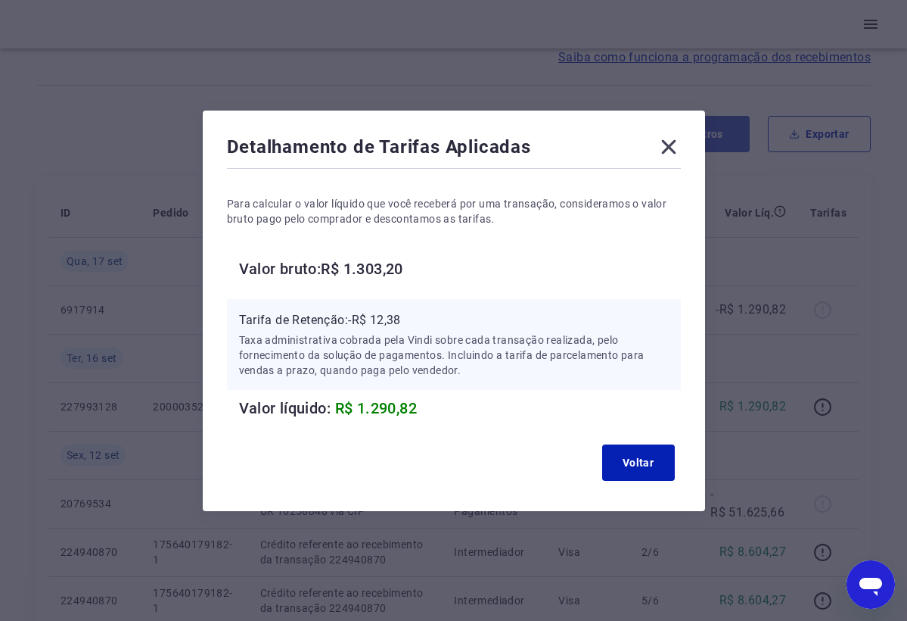
click at [666, 146] on icon at bounding box center [669, 147] width 24 height 24
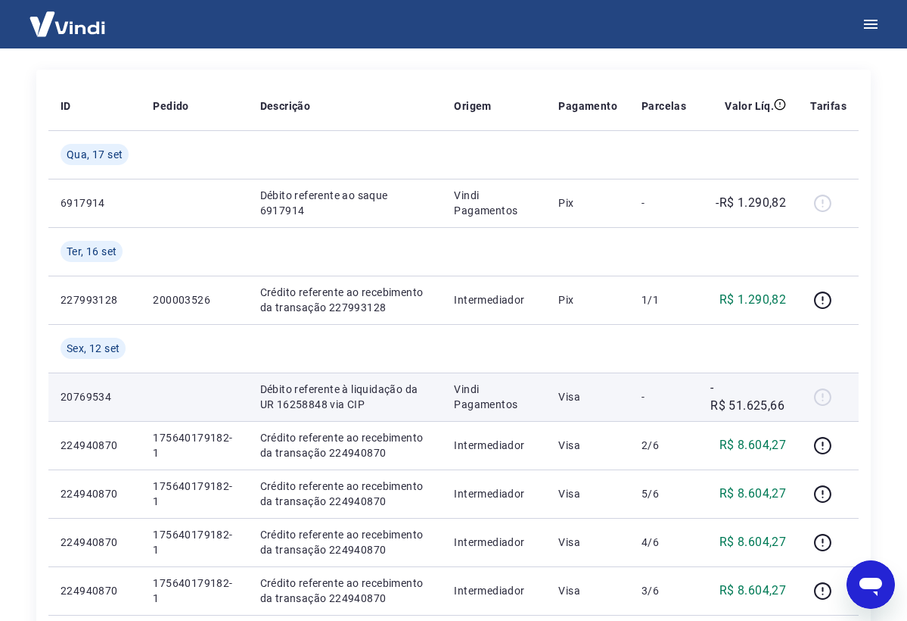
scroll to position [254, 0]
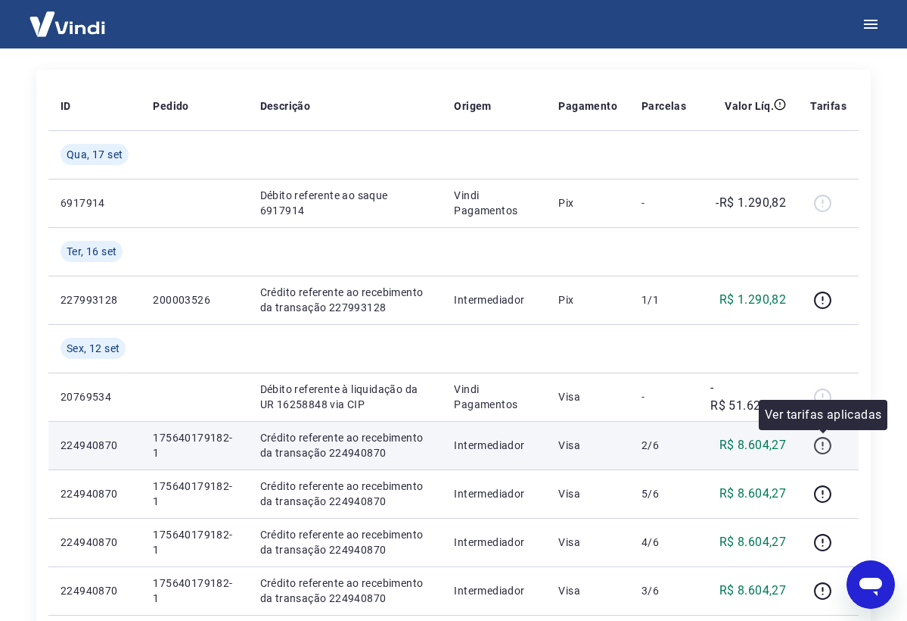
click at [826, 450] on icon "button" at bounding box center [823, 445] width 19 height 19
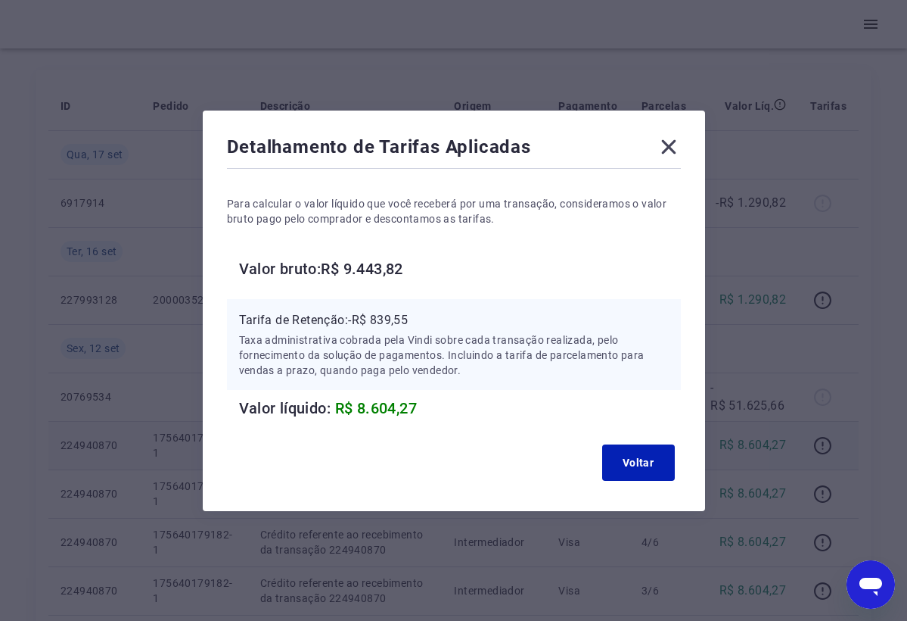
click at [671, 146] on icon at bounding box center [669, 147] width 24 height 24
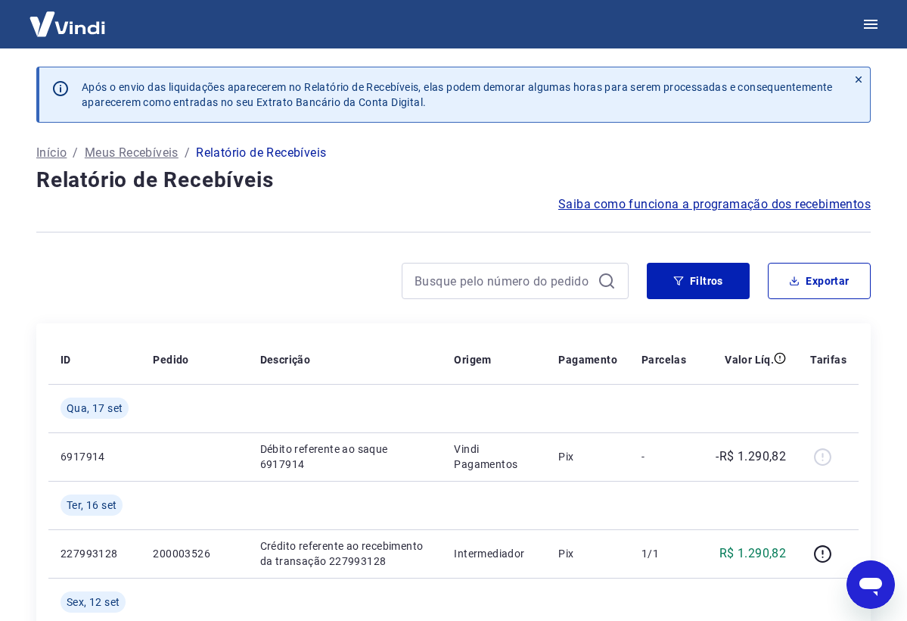
scroll to position [0, 0]
click at [159, 153] on p "Meus Recebíveis" at bounding box center [132, 153] width 94 height 18
click at [710, 197] on span "Saiba como funciona a programação dos recebimentos" at bounding box center [715, 204] width 313 height 18
click at [50, 27] on img at bounding box center [67, 24] width 98 height 46
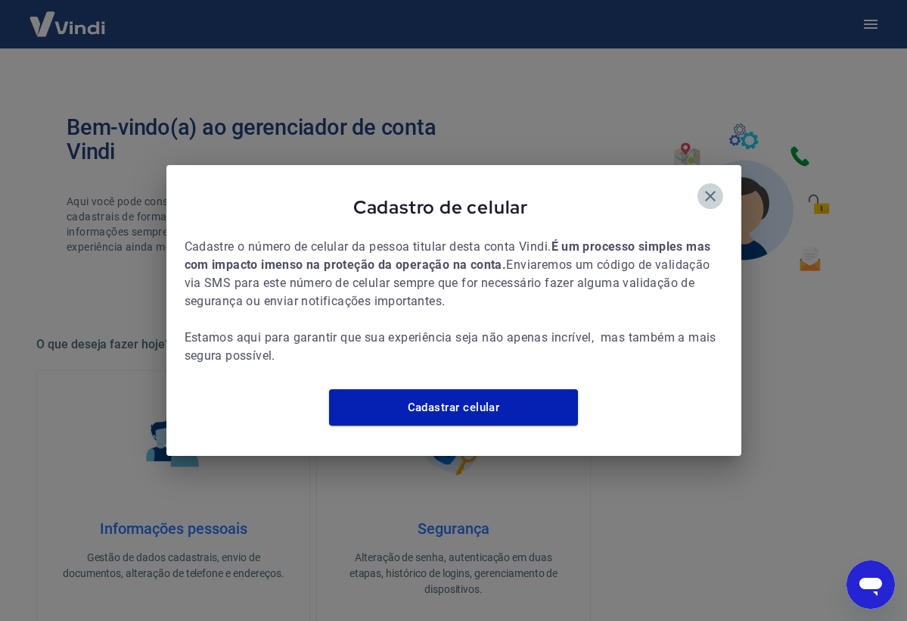
drag, startPoint x: 712, startPoint y: 186, endPoint x: 835, endPoint y: 45, distance: 187.2
click at [711, 191] on icon "button" at bounding box center [710, 196] width 11 height 11
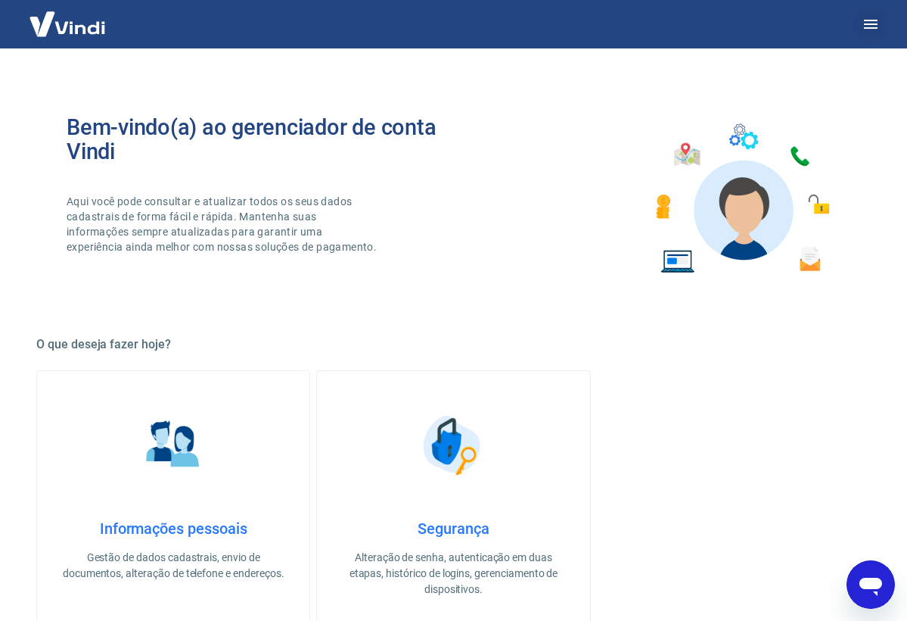
click at [869, 22] on icon "button" at bounding box center [871, 24] width 18 height 18
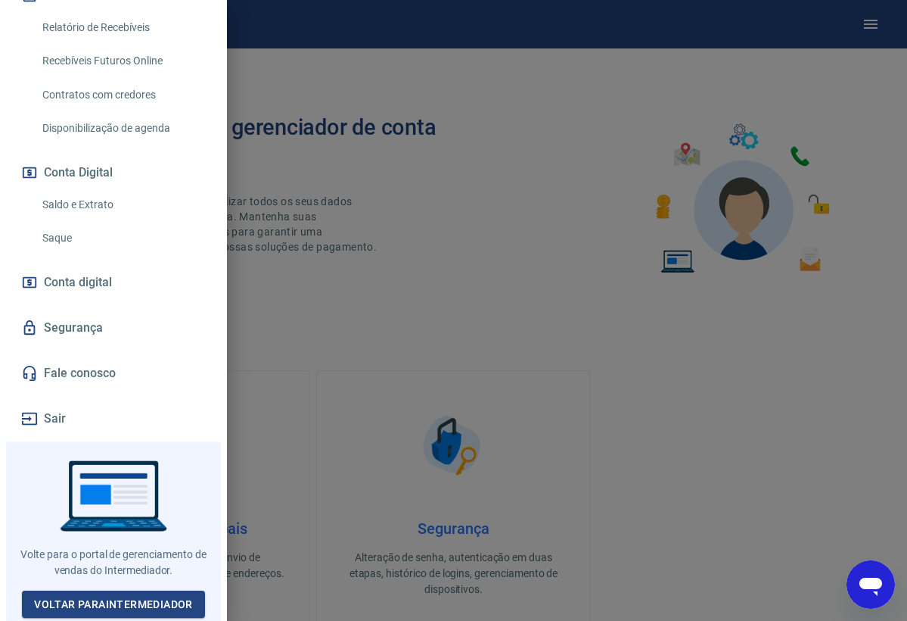
scroll to position [351, 0]
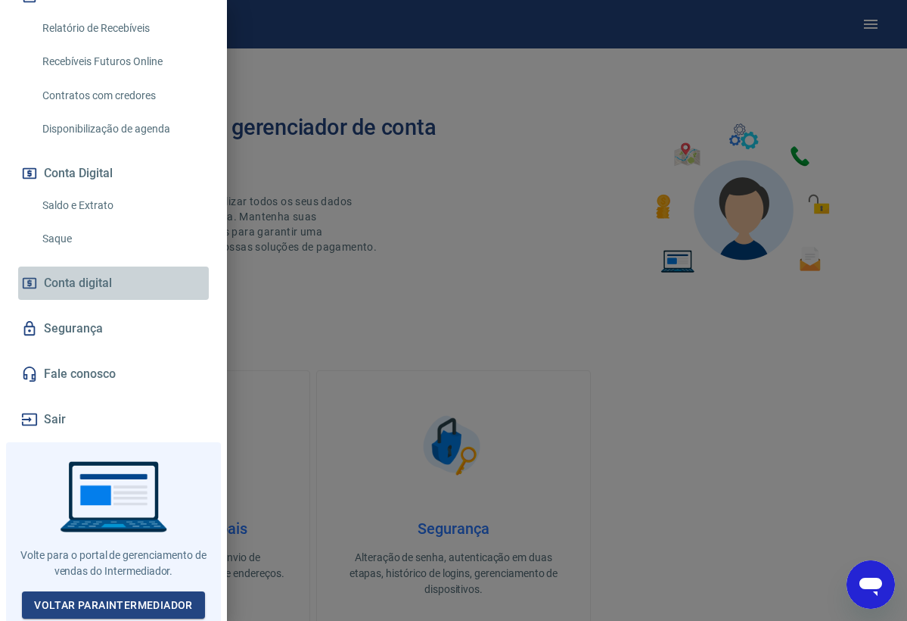
click at [89, 282] on span "Conta digital" at bounding box center [78, 282] width 68 height 21
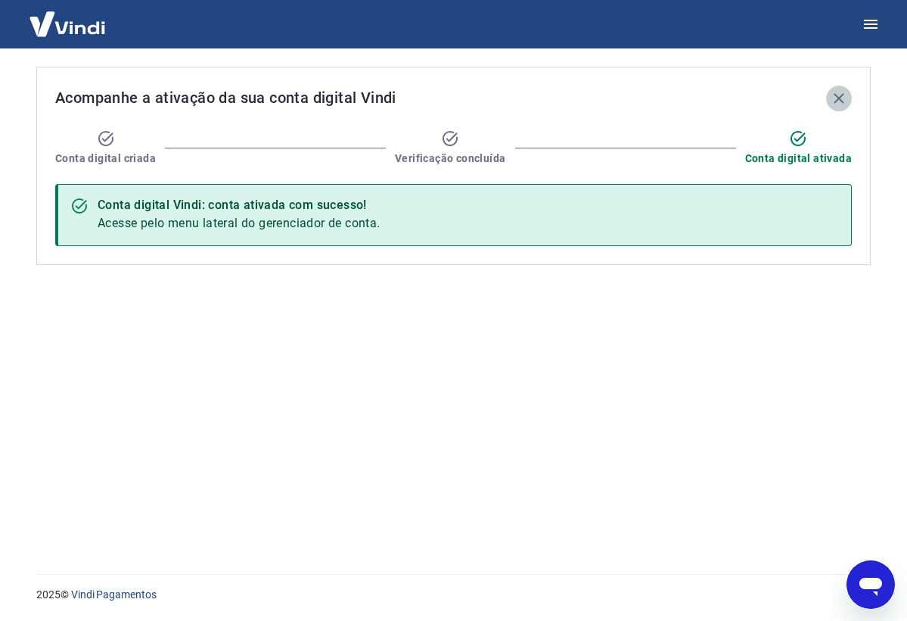
click at [832, 95] on icon "button" at bounding box center [839, 98] width 18 height 18
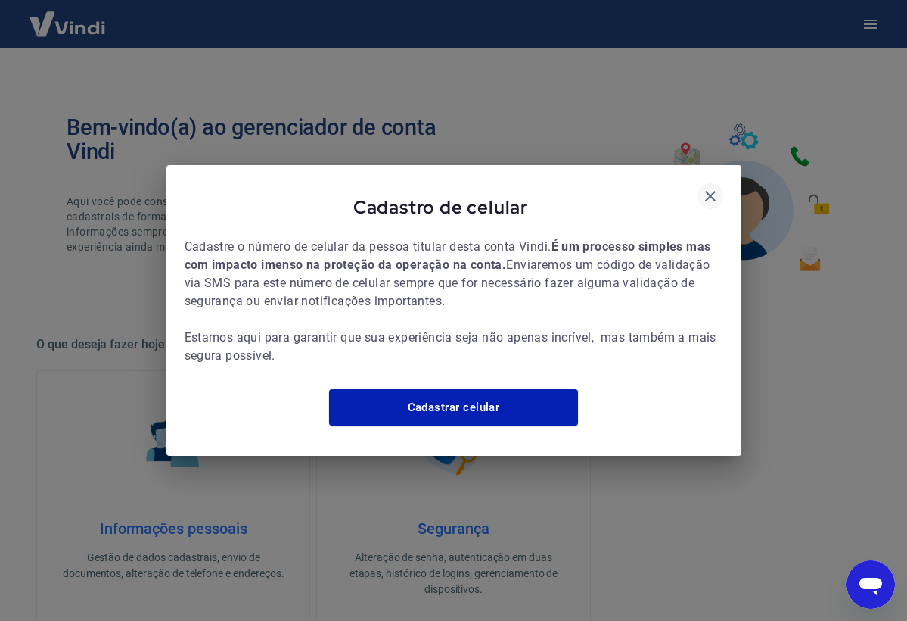
click at [714, 187] on icon "button" at bounding box center [711, 196] width 18 height 18
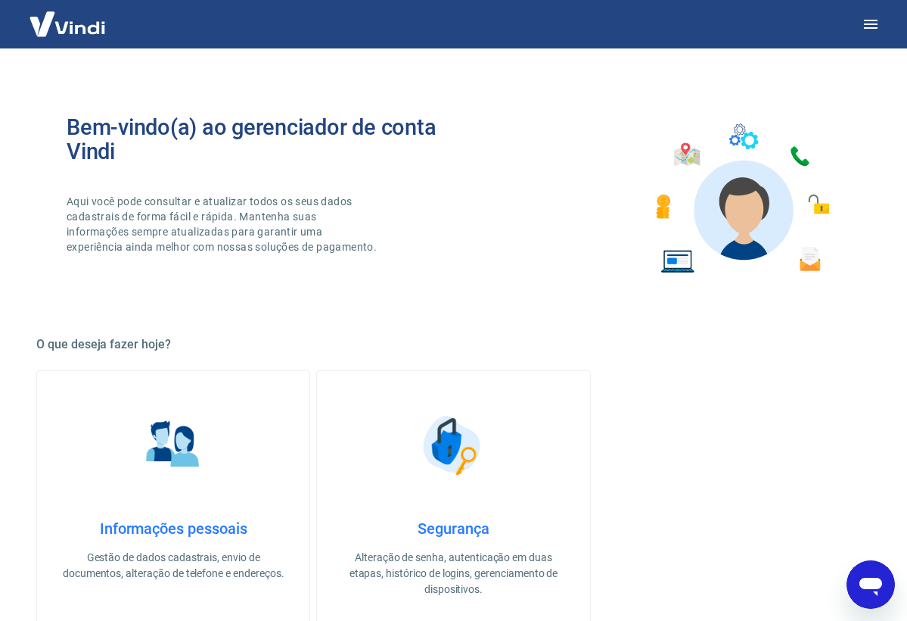
click at [90, 24] on img at bounding box center [67, 24] width 98 height 46
click at [84, 34] on img at bounding box center [67, 24] width 98 height 46
click at [868, 23] on icon "button" at bounding box center [871, 24] width 18 height 18
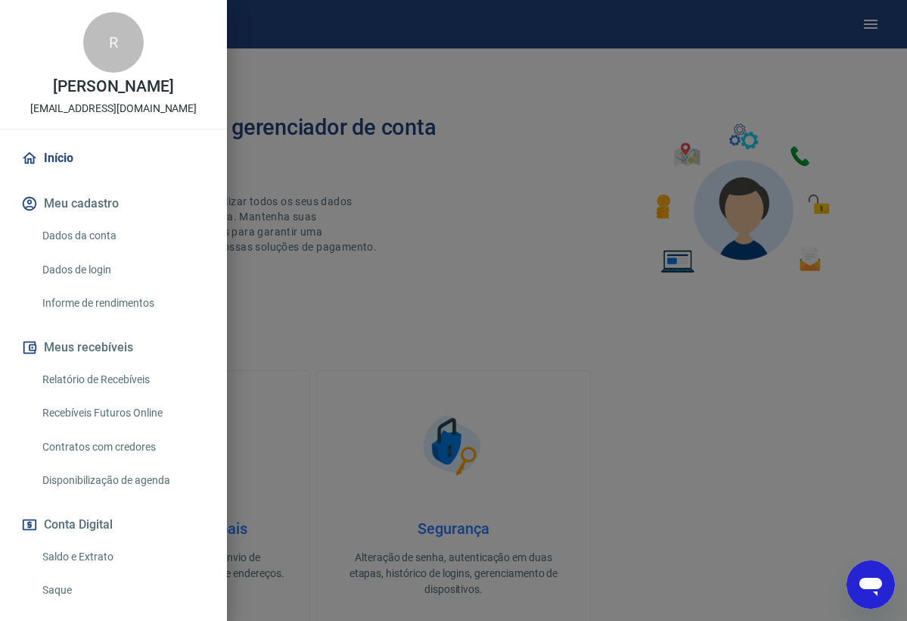
click at [138, 409] on link "Recebíveis Futuros Online" at bounding box center [122, 412] width 173 height 31
